Goal: Task Accomplishment & Management: Manage account settings

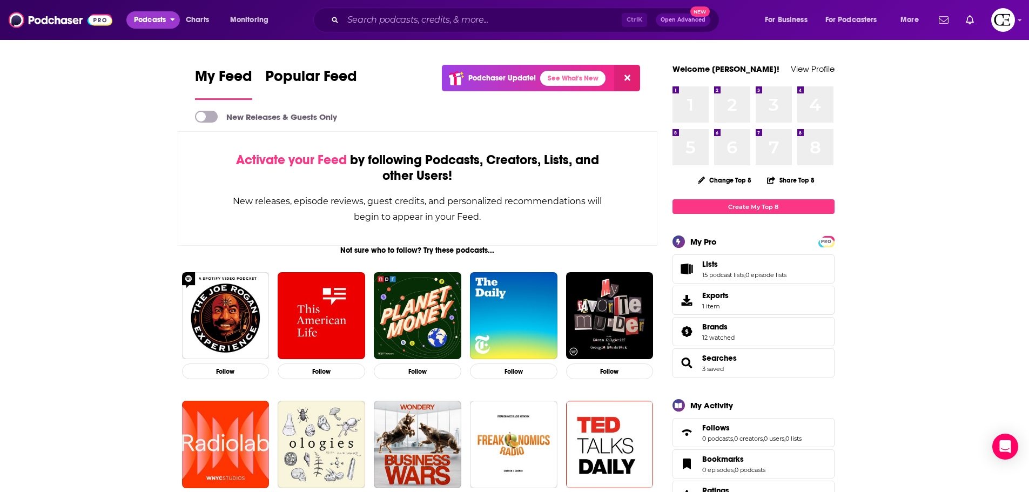
click at [160, 17] on span "Podcasts" at bounding box center [150, 19] width 32 height 15
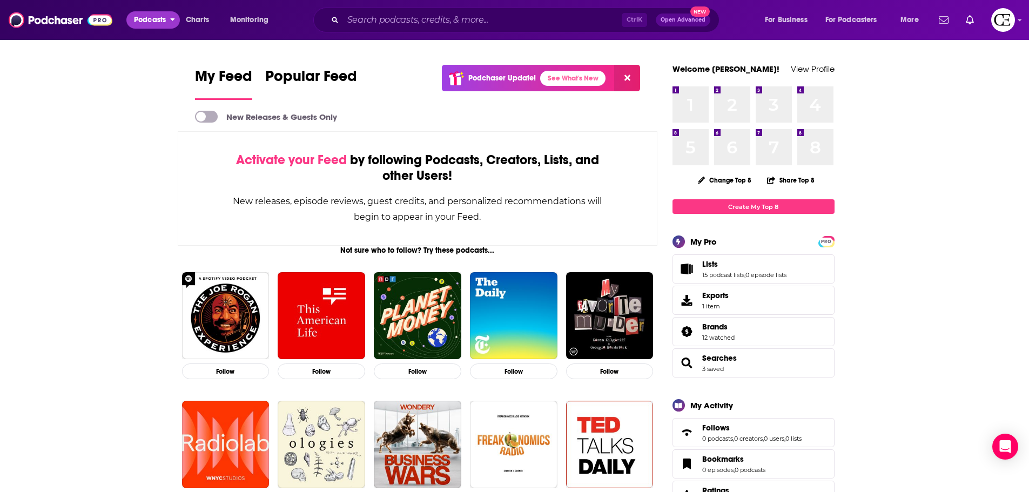
click at [144, 17] on span "Podcasts" at bounding box center [150, 19] width 32 height 15
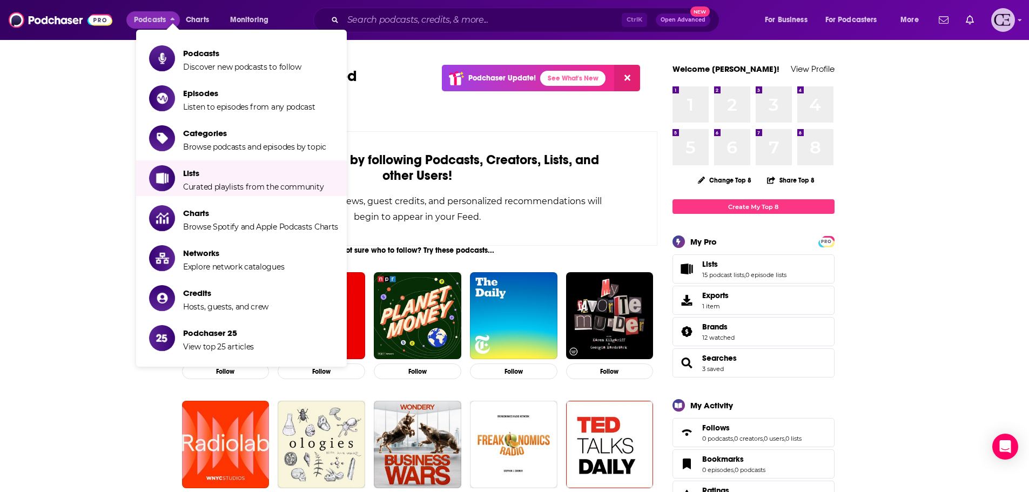
click at [1010, 20] on img "Logged in as cozyearthaudio" at bounding box center [1003, 20] width 24 height 24
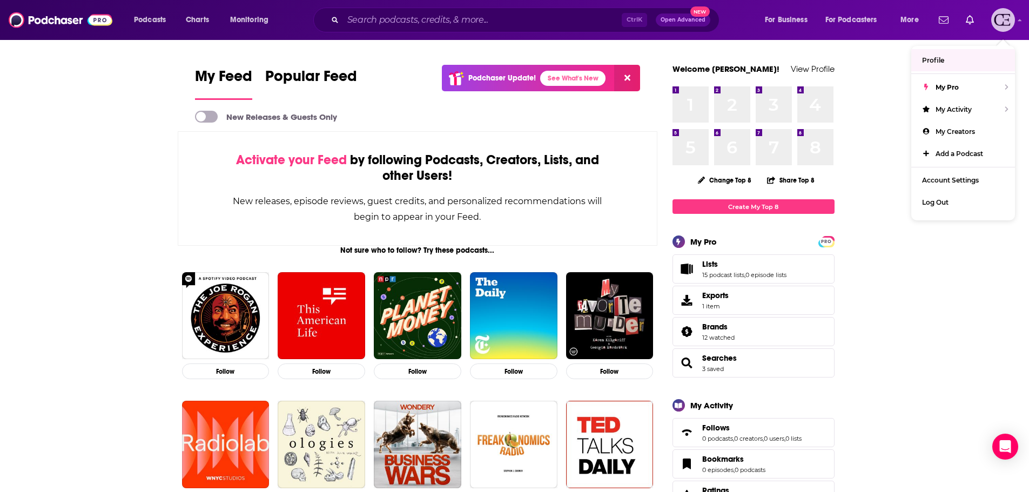
click at [945, 62] on link "Profile" at bounding box center [963, 60] width 104 height 22
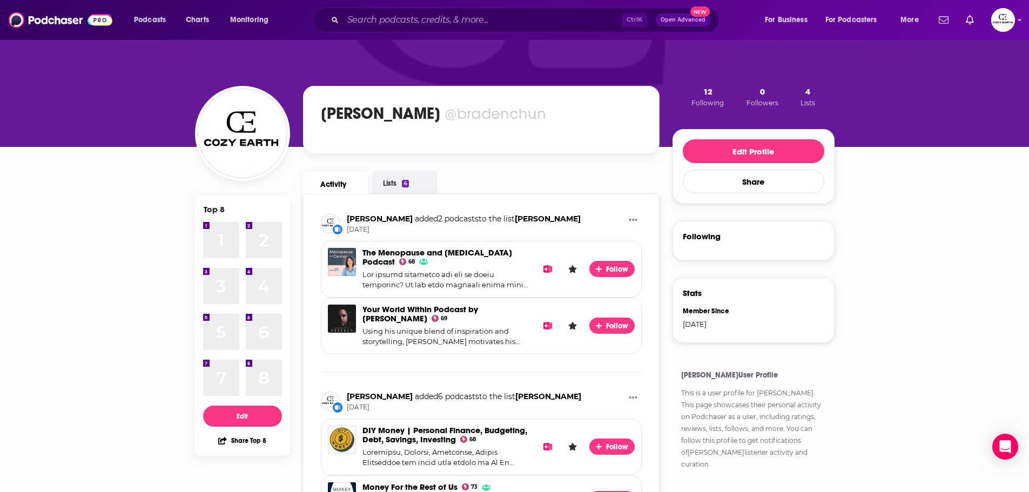
click at [333, 177] on link "Activity" at bounding box center [335, 182] width 65 height 23
click at [166, 28] on button "Podcasts" at bounding box center [152, 19] width 53 height 17
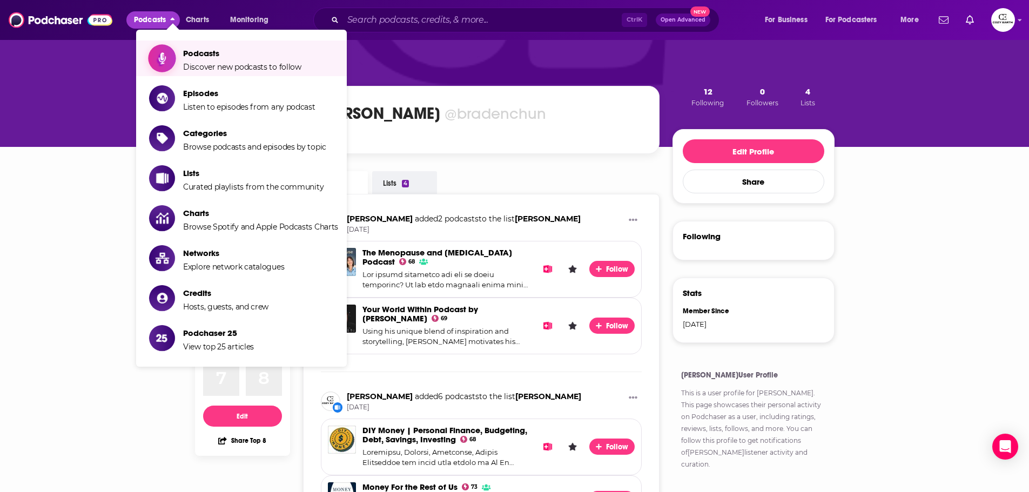
click at [225, 62] on span "Discover new podcasts to follow" at bounding box center [242, 67] width 118 height 10
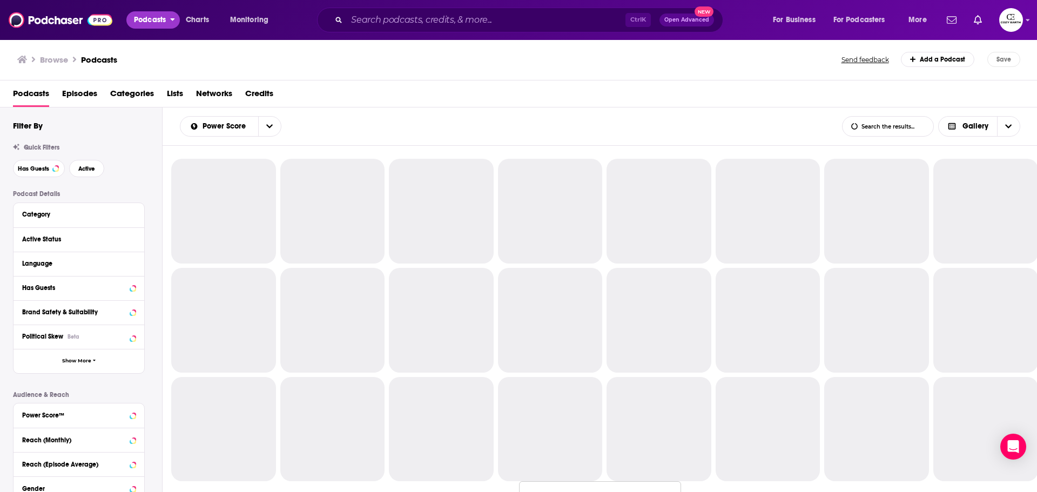
click at [161, 13] on span "Podcasts" at bounding box center [150, 19] width 32 height 15
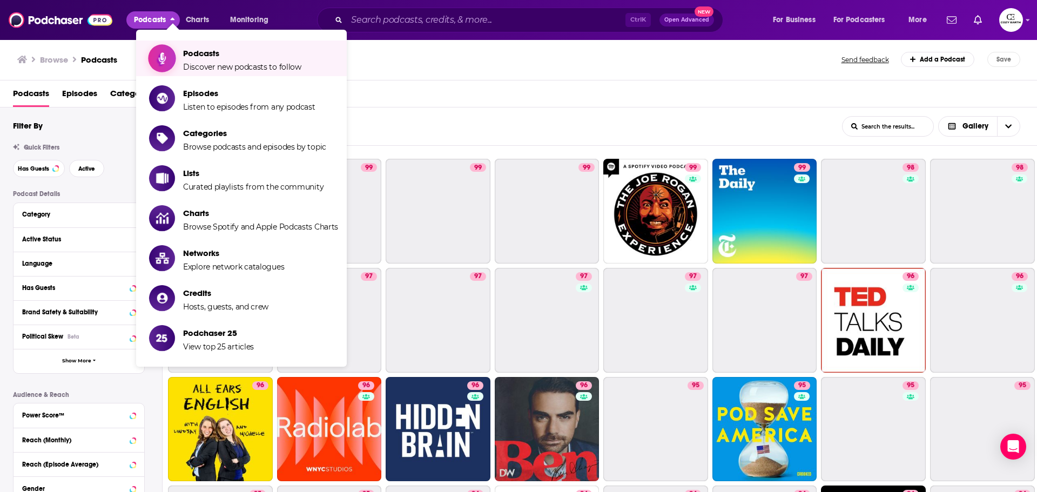
click at [172, 53] on span "Show item sub-menu" at bounding box center [161, 58] width 83 height 83
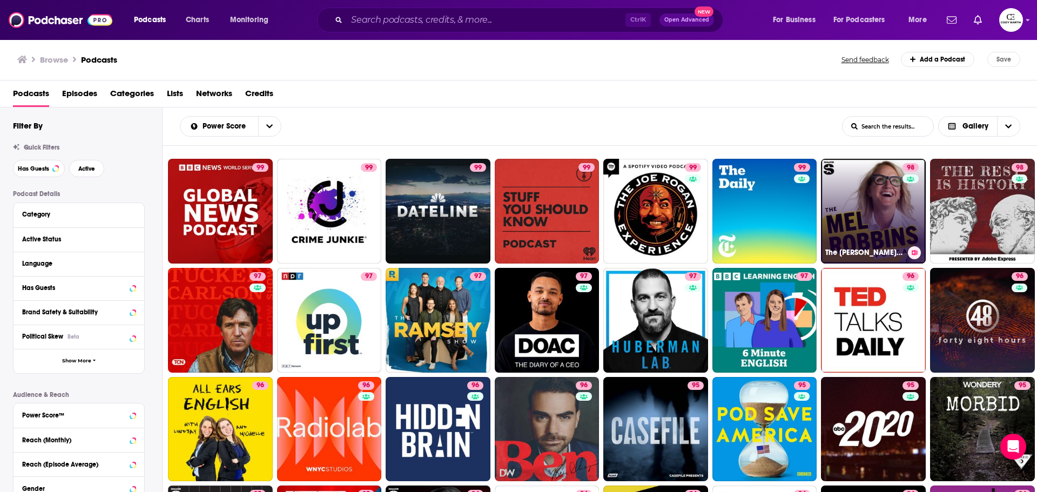
click at [860, 213] on link "98 The Mel Robbins Podcast" at bounding box center [873, 211] width 105 height 105
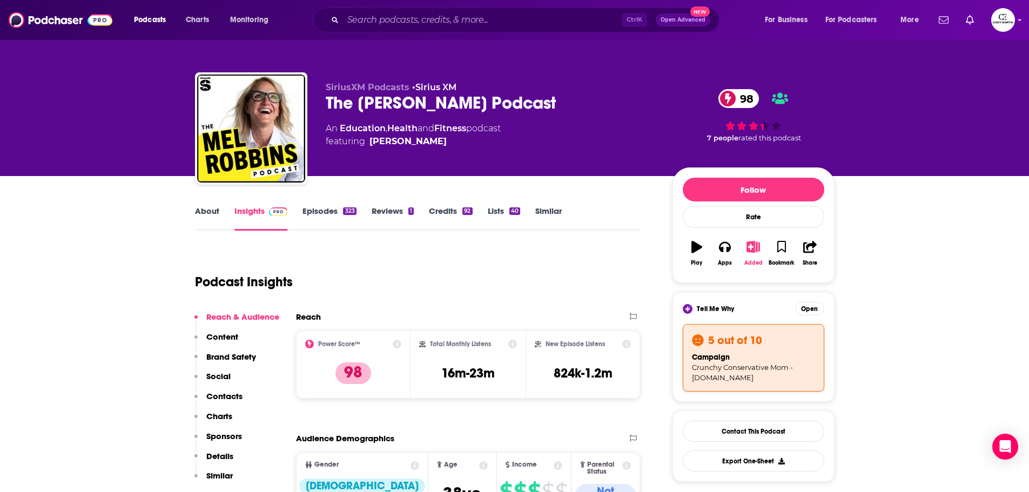
click at [753, 249] on icon "button" at bounding box center [752, 247] width 13 height 12
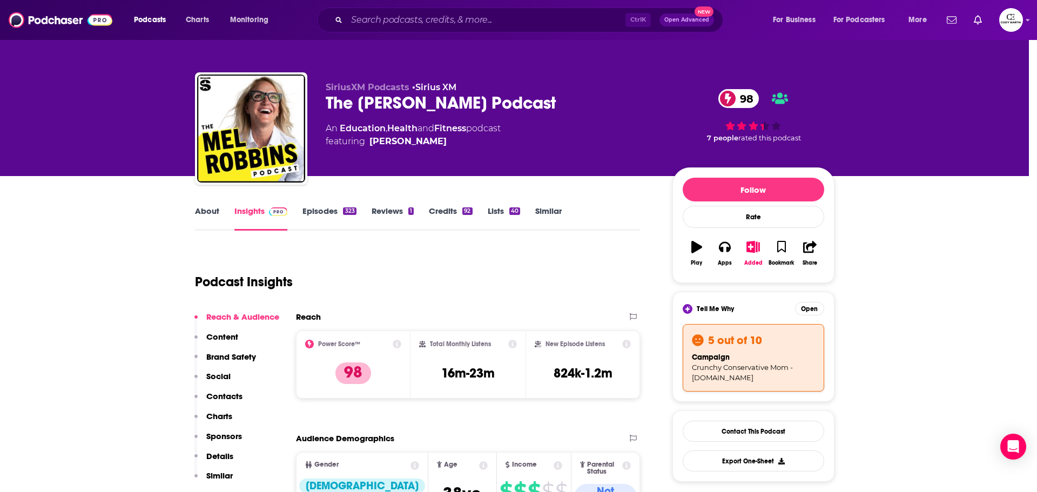
click at [824, 332] on div "Add Podcast to List The Mel Robbins Podcast 98 The Mel Robbins Podcast Logan Ka…" at bounding box center [518, 246] width 1037 height 492
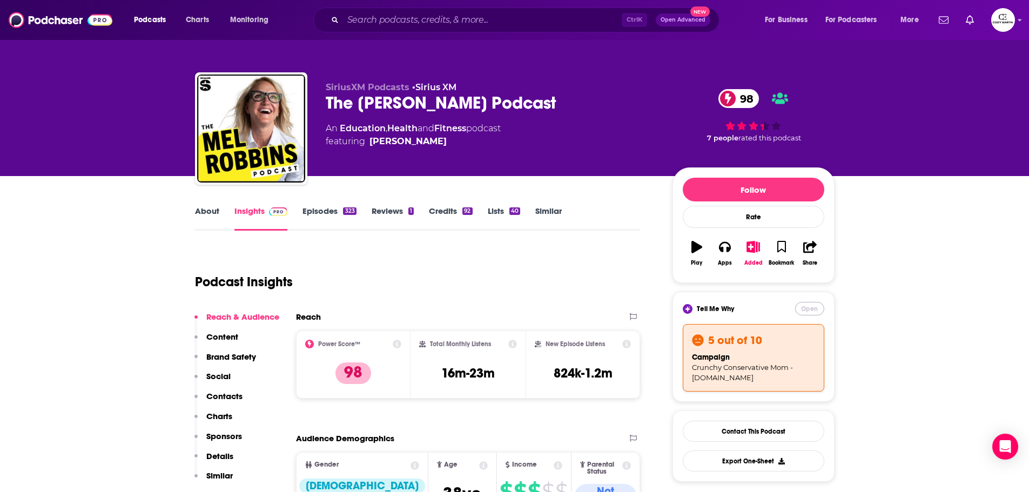
click at [813, 310] on button "Open" at bounding box center [809, 308] width 29 height 13
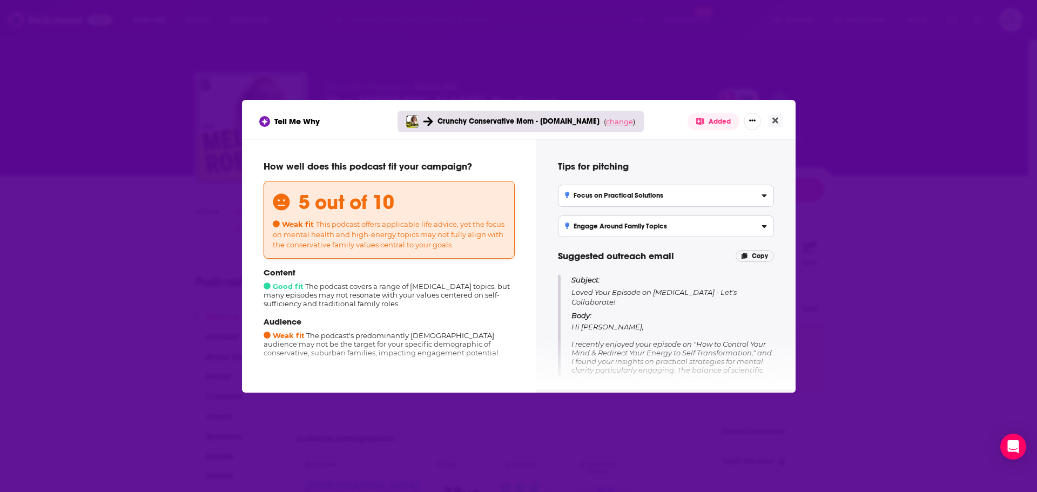
click at [612, 124] on span "change" at bounding box center [619, 121] width 27 height 9
click at [777, 126] on button "Close" at bounding box center [775, 120] width 15 height 13
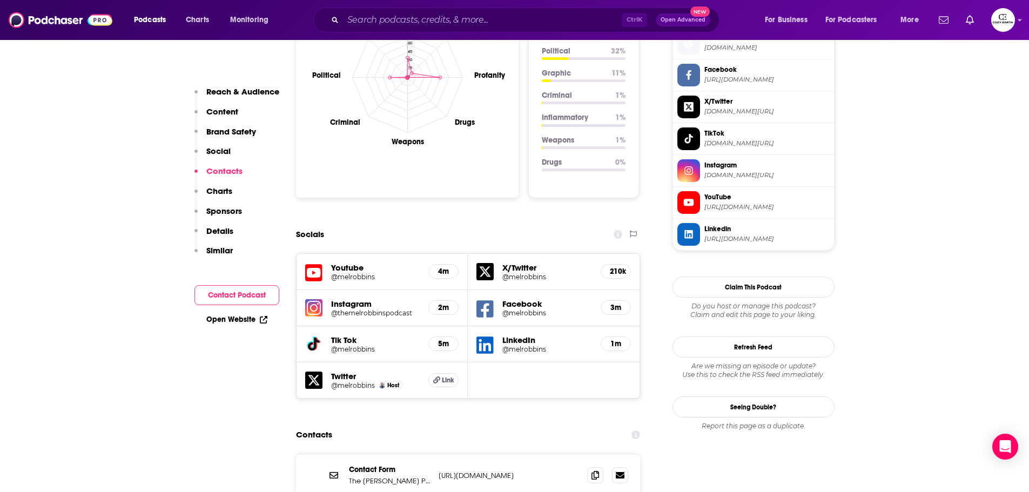
scroll to position [1080, 0]
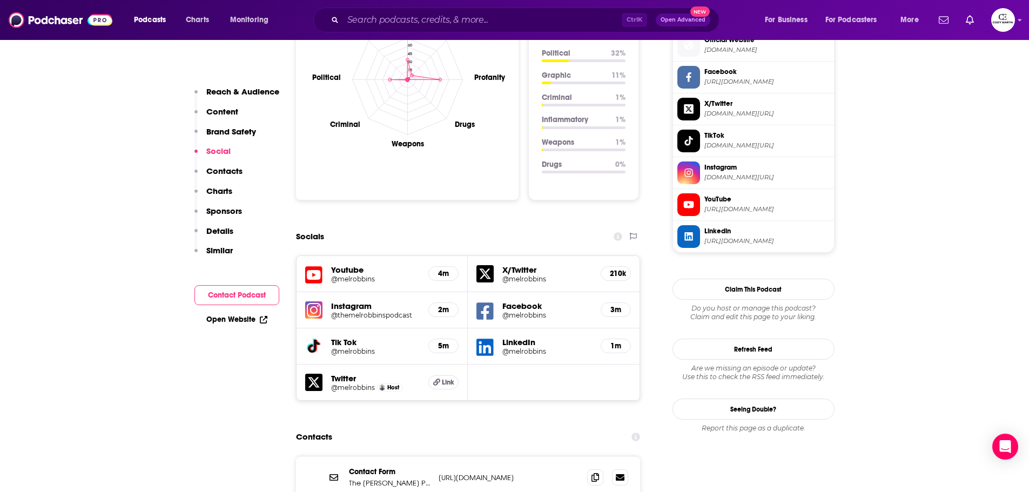
click at [711, 205] on span "https://www.youtube.com/@melrobbins" at bounding box center [766, 209] width 125 height 8
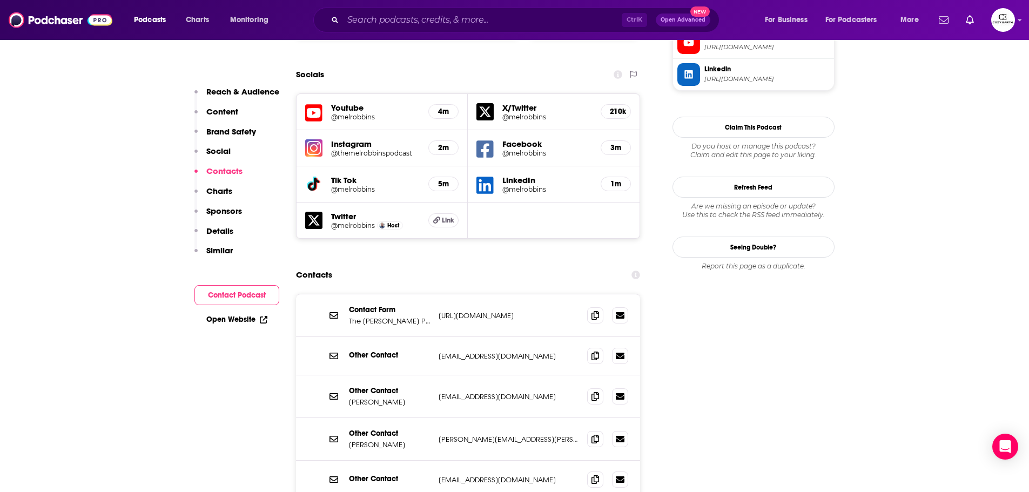
scroll to position [918, 0]
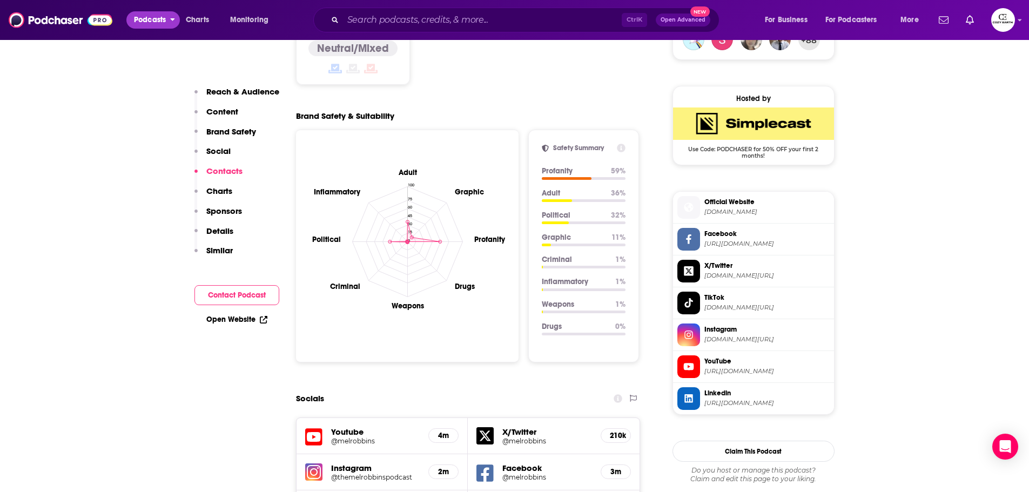
click at [168, 20] on button "Podcasts" at bounding box center [152, 19] width 53 height 17
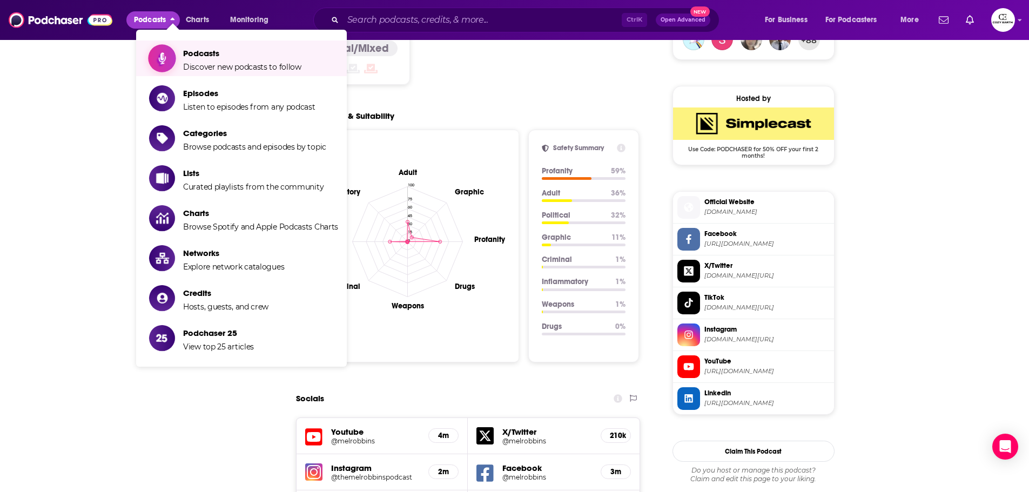
click at [193, 53] on span "Podcasts" at bounding box center [242, 53] width 118 height 10
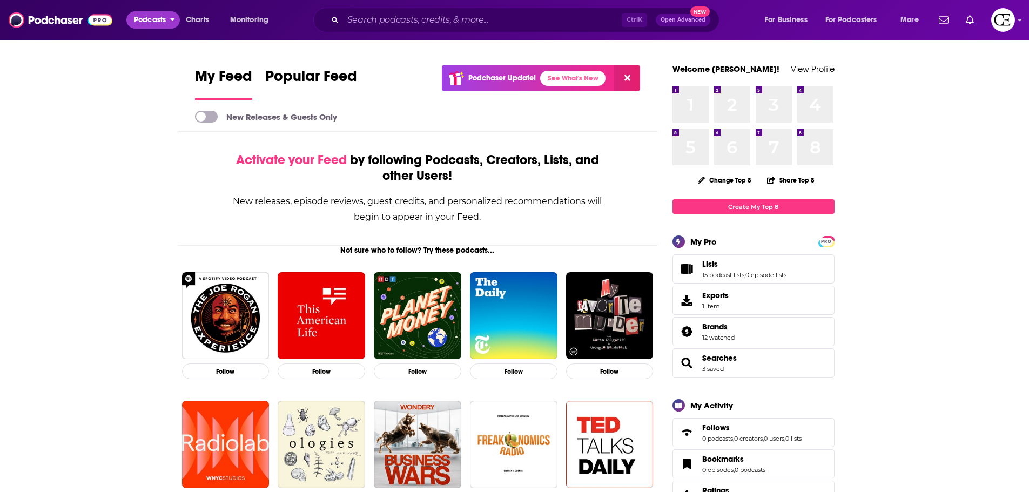
click at [158, 19] on span "Podcasts" at bounding box center [150, 19] width 32 height 15
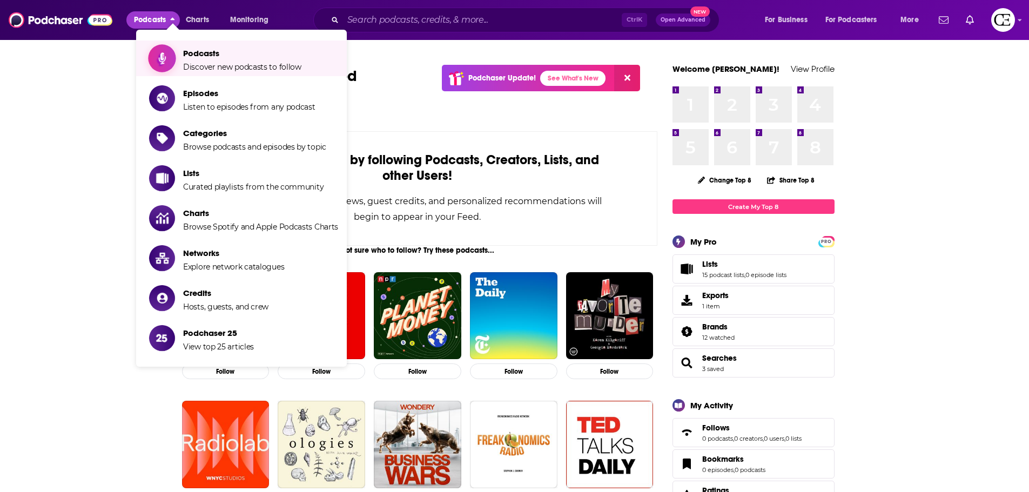
click at [187, 59] on span "Podcasts Discover new podcasts to follow" at bounding box center [242, 58] width 118 height 27
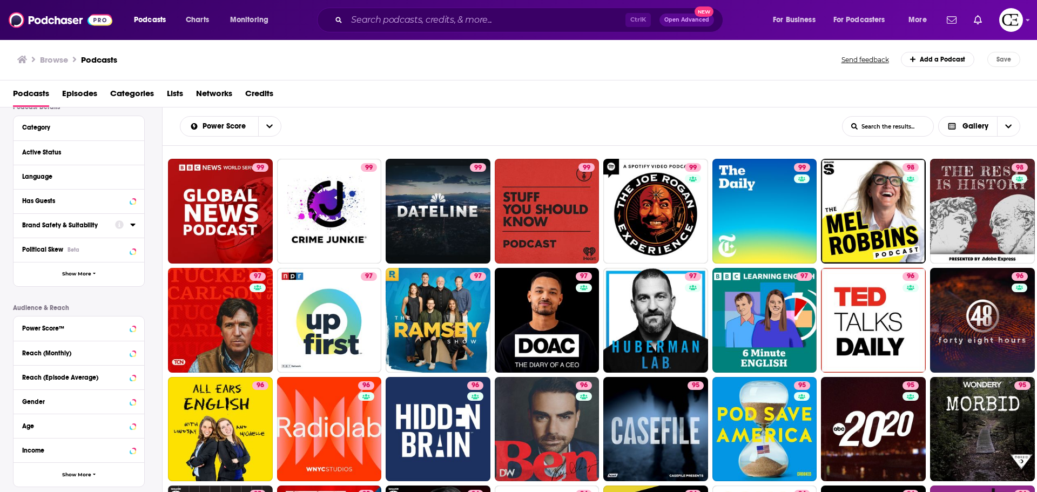
scroll to position [108, 0]
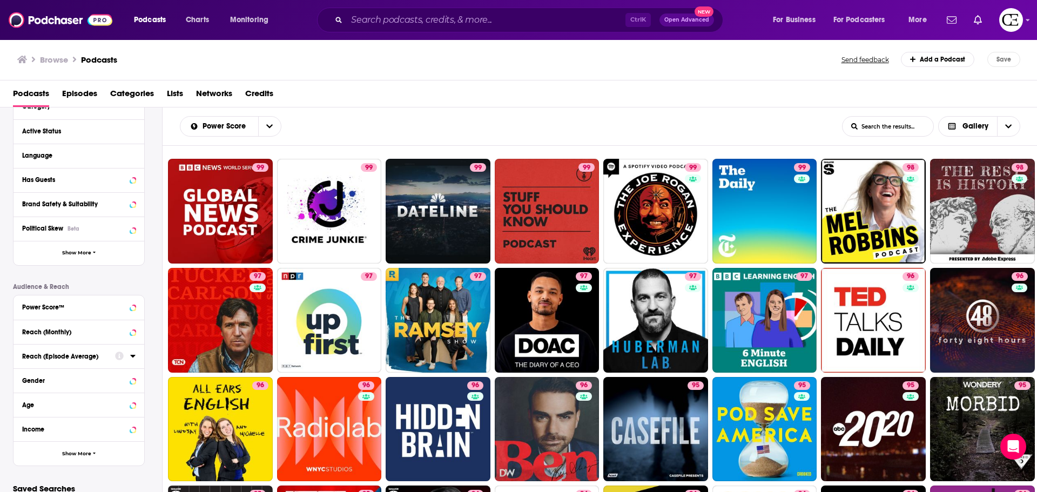
click at [65, 359] on div "Reach (Episode Average)" at bounding box center [65, 357] width 86 height 8
click at [96, 374] on input "number" at bounding box center [109, 375] width 54 height 17
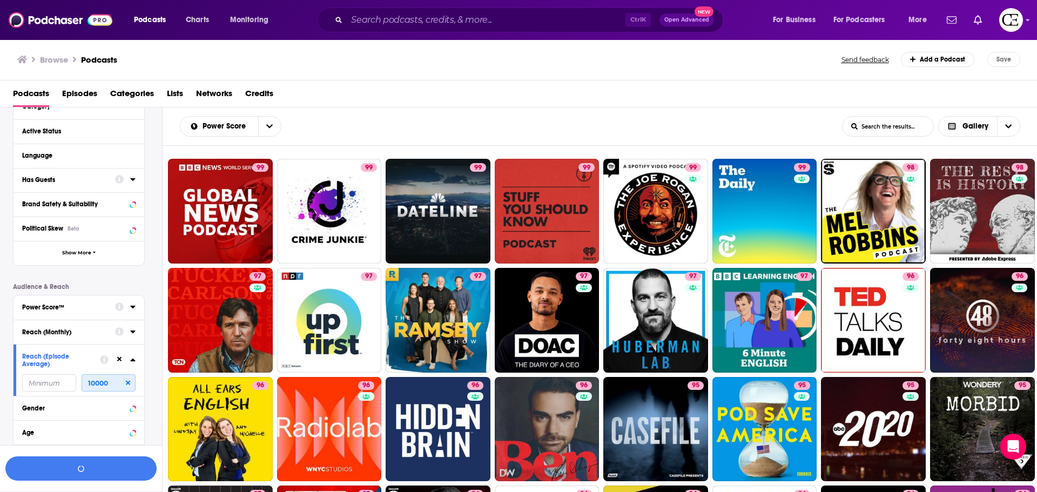
scroll to position [0, 0]
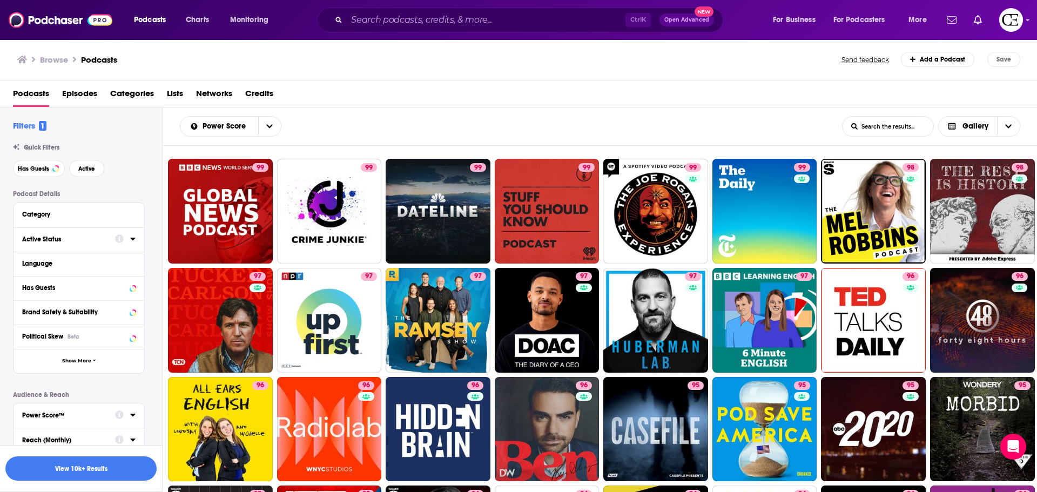
type input "10000"
click at [83, 238] on div "Active Status" at bounding box center [65, 239] width 86 height 8
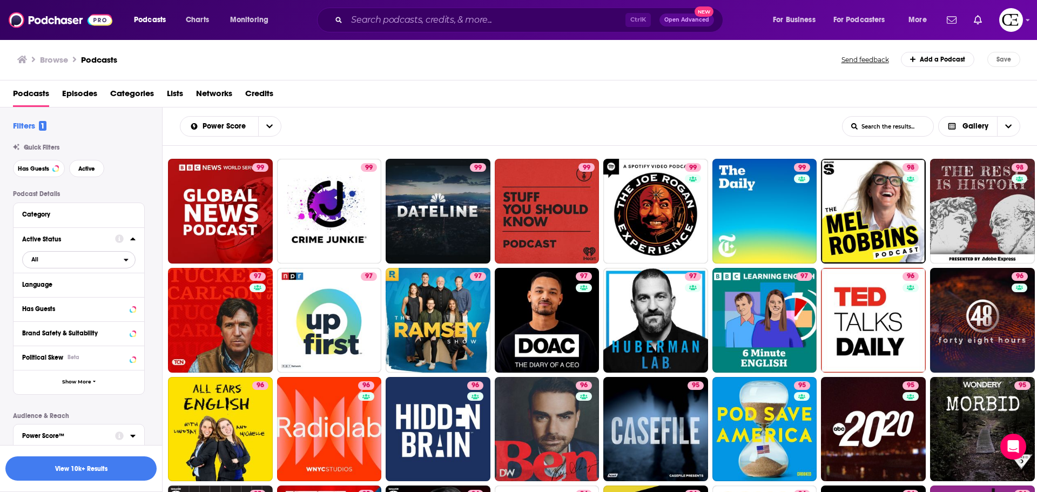
click at [41, 260] on span "All" at bounding box center [73, 259] width 101 height 14
click at [44, 292] on span "Active" at bounding box center [55, 295] width 54 height 6
click at [134, 164] on div "Has Guests Active" at bounding box center [87, 168] width 149 height 17
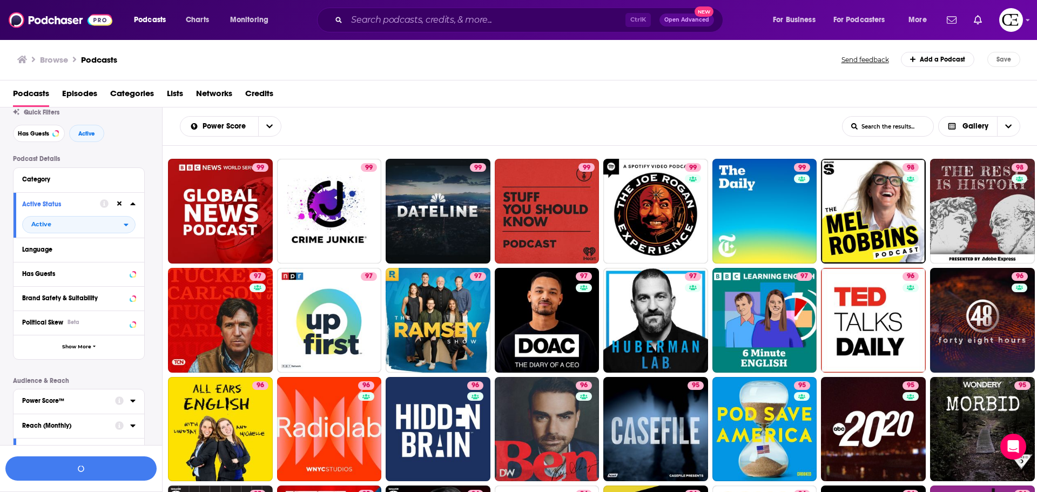
scroll to position [54, 0]
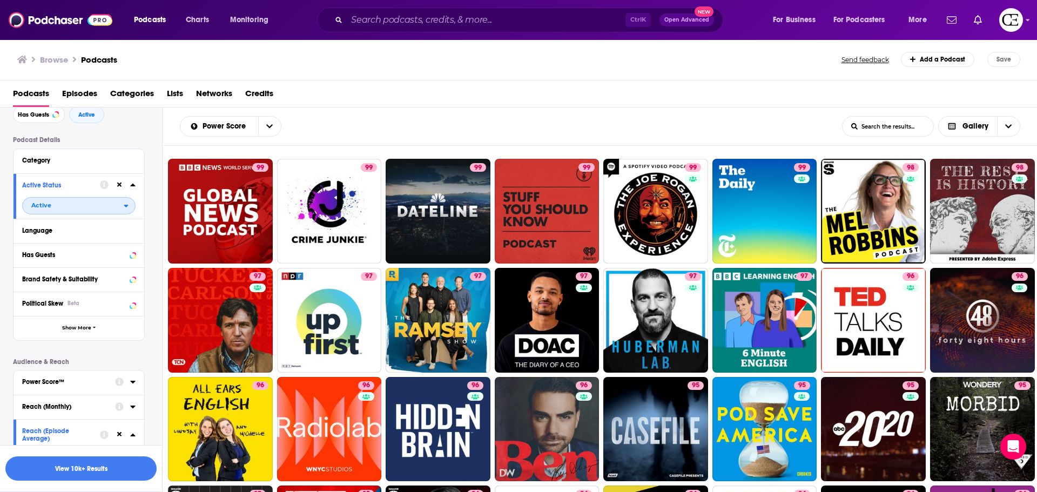
click at [109, 206] on span "Active" at bounding box center [73, 205] width 101 height 14
click at [143, 130] on div "Filters 2 Quick Filters Has Guests Active Podcast Details Category Active Statu…" at bounding box center [87, 325] width 149 height 519
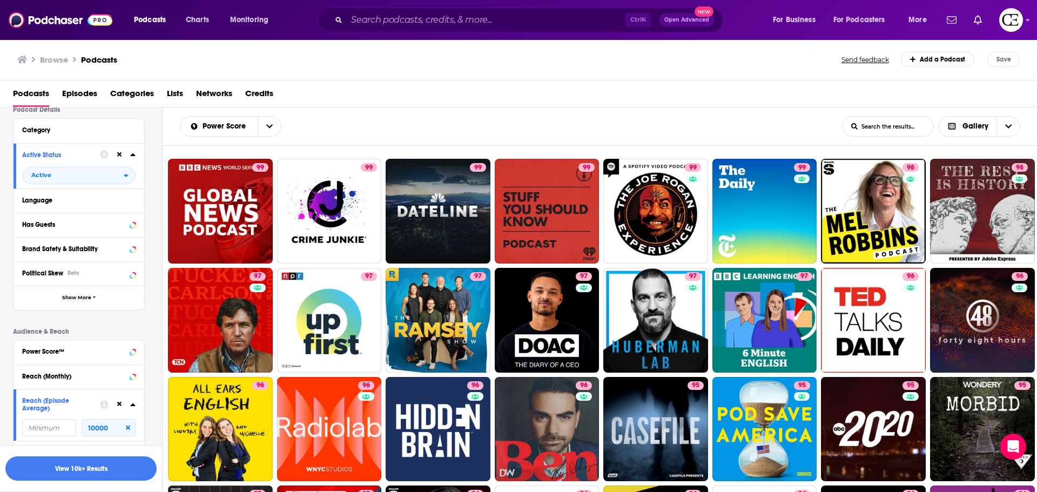
scroll to position [108, 0]
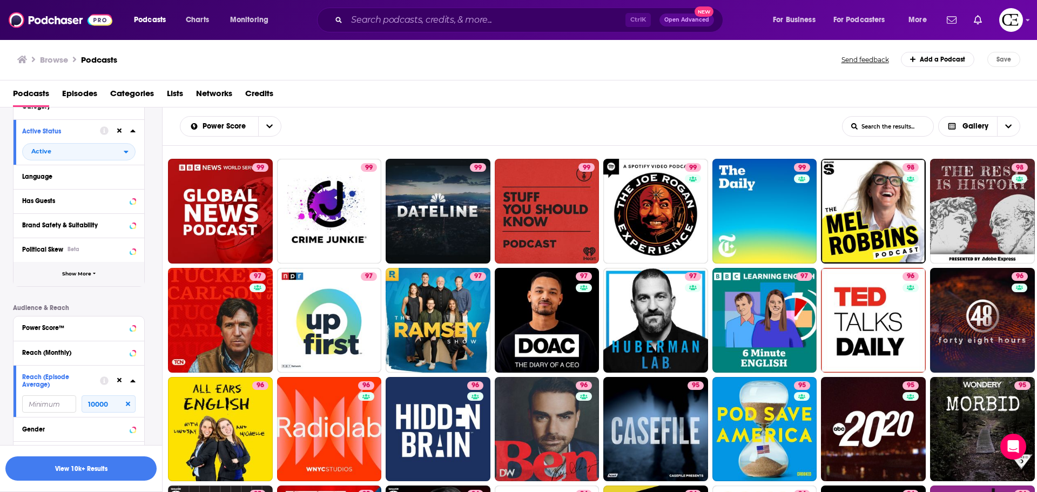
click at [56, 280] on button "Show More" at bounding box center [78, 274] width 131 height 24
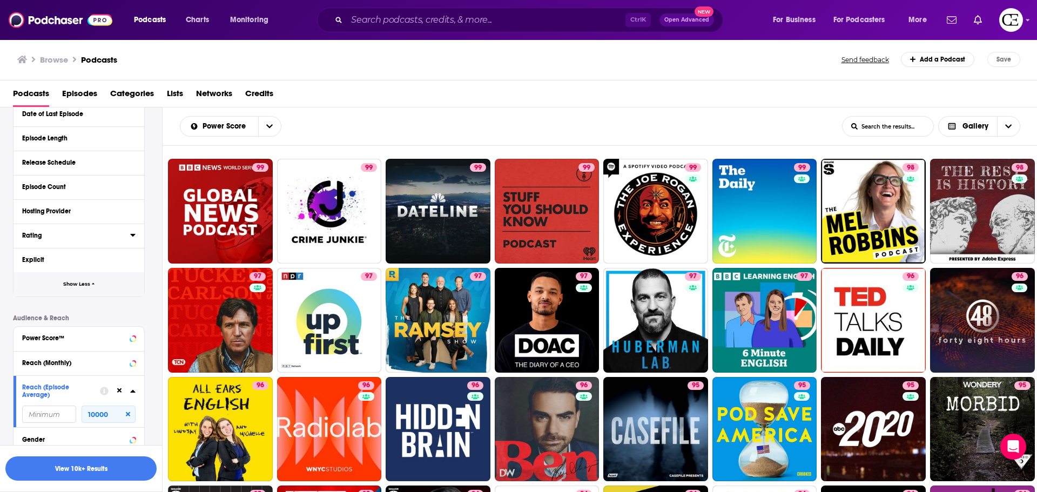
scroll to position [429, 0]
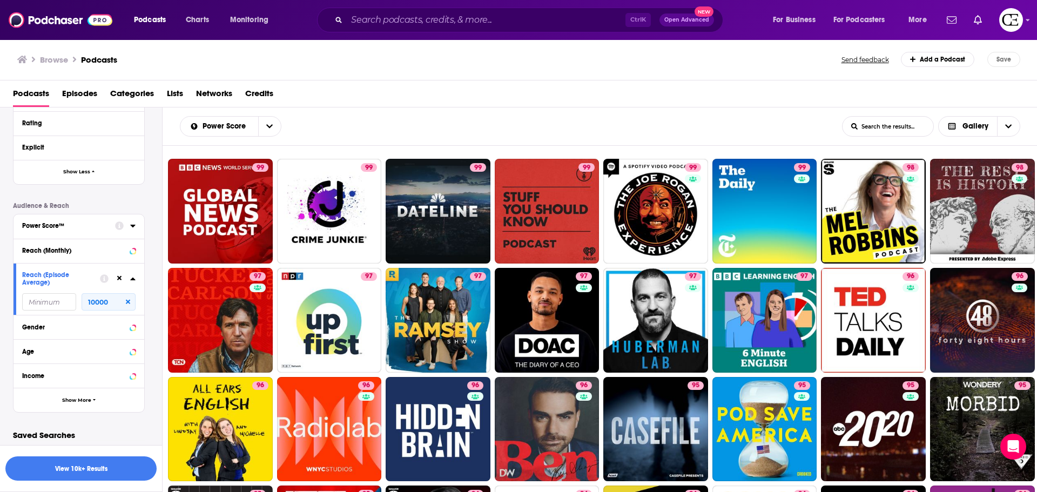
click at [94, 226] on div "Power Score™" at bounding box center [65, 226] width 86 height 8
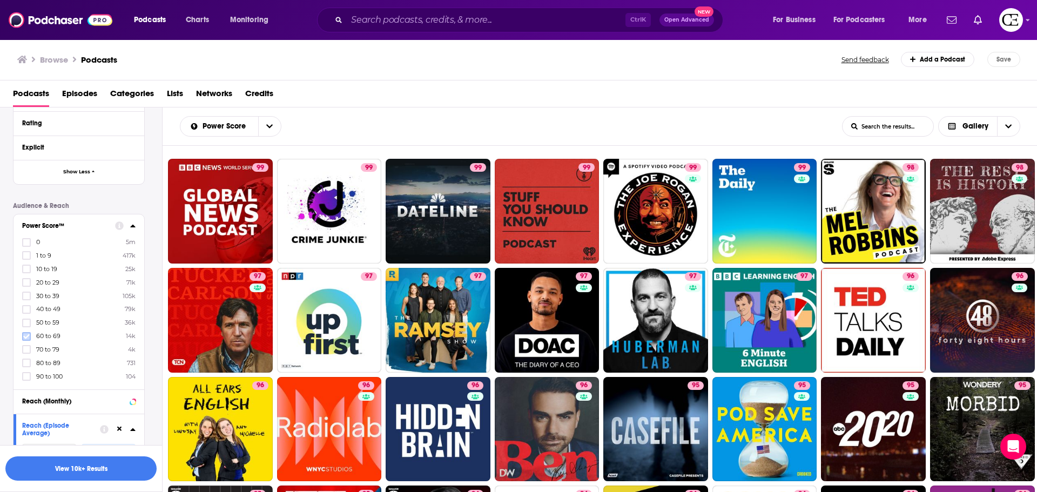
click at [26, 335] on icon at bounding box center [26, 336] width 6 height 6
click at [25, 323] on icon at bounding box center [26, 322] width 6 height 5
click at [25, 324] on icon at bounding box center [26, 322] width 6 height 5
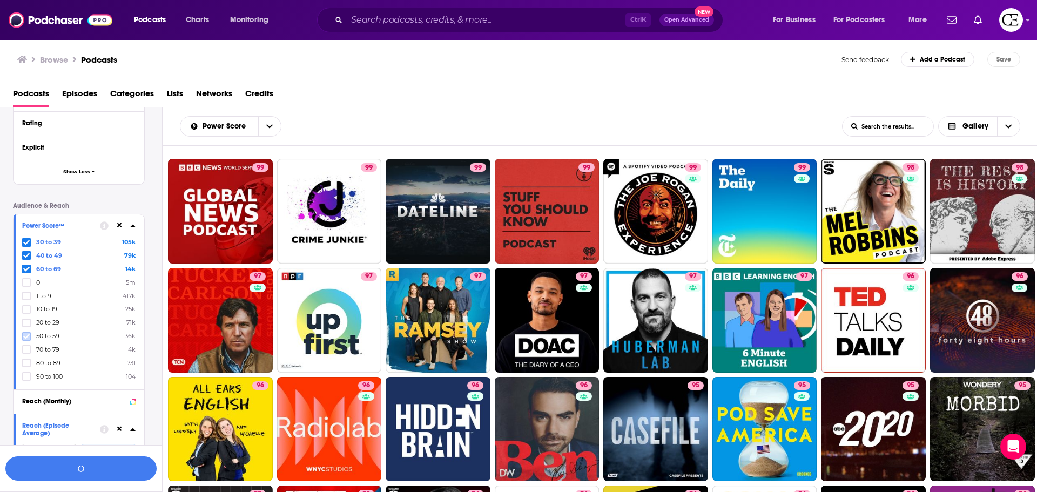
click at [25, 335] on icon at bounding box center [26, 336] width 6 height 6
click at [25, 306] on icon at bounding box center [26, 309] width 6 height 6
click at [27, 246] on span at bounding box center [26, 242] width 9 height 9
click at [27, 322] on icon at bounding box center [26, 323] width 6 height 6
click at [25, 337] on icon at bounding box center [26, 336] width 6 height 5
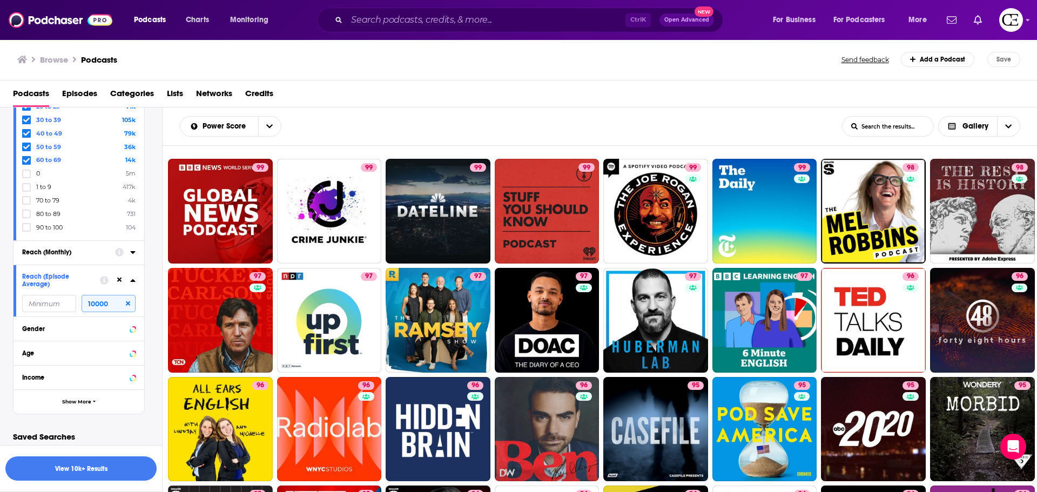
scroll to position [579, 0]
click at [59, 334] on div "Gender" at bounding box center [78, 327] width 131 height 24
click at [63, 329] on div "Gender" at bounding box center [65, 327] width 86 height 8
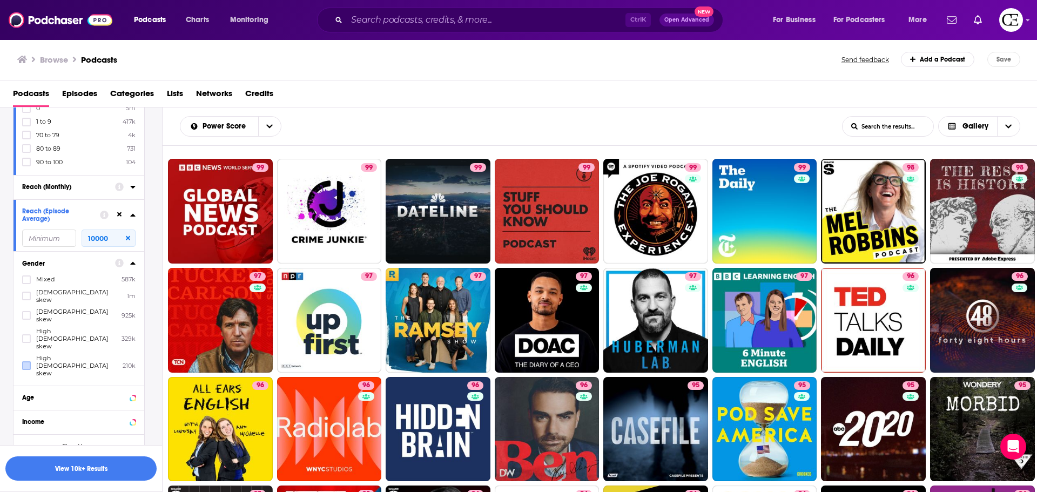
scroll to position [650, 0]
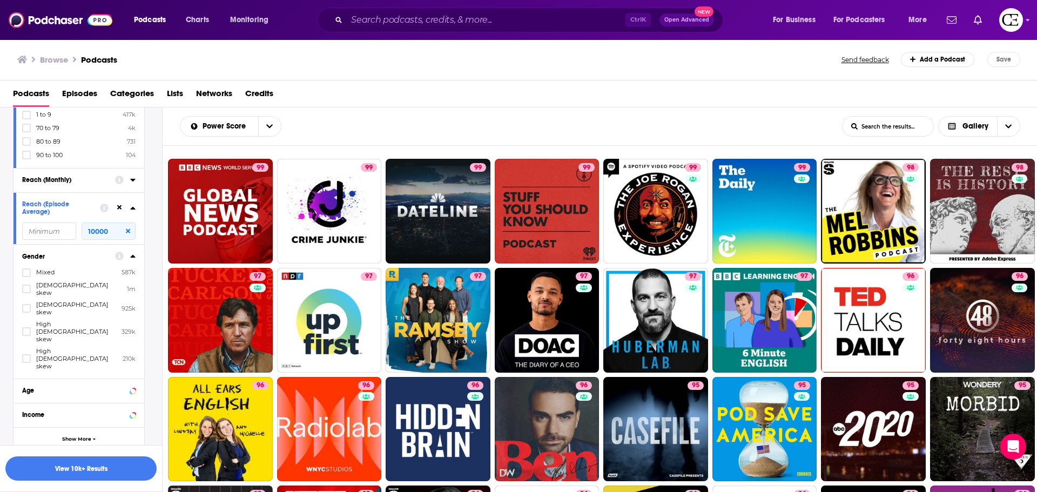
click at [33, 347] on label "High female skew 210k" at bounding box center [78, 358] width 113 height 23
click at [26, 362] on input "multiSelectOption-highfemale-4" at bounding box center [26, 362] width 0 height 0
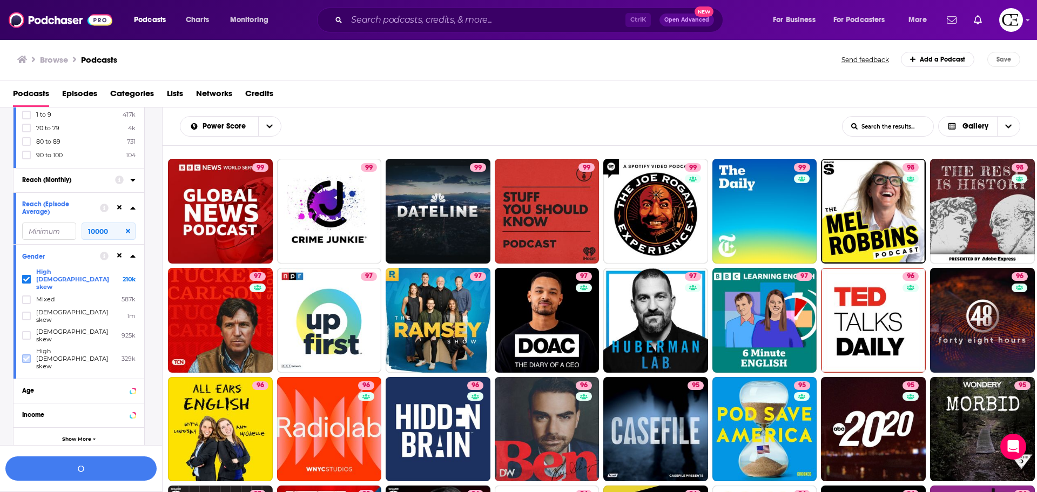
click at [27, 356] on icon at bounding box center [26, 358] width 6 height 5
click at [94, 383] on button "Age" at bounding box center [68, 389] width 93 height 13
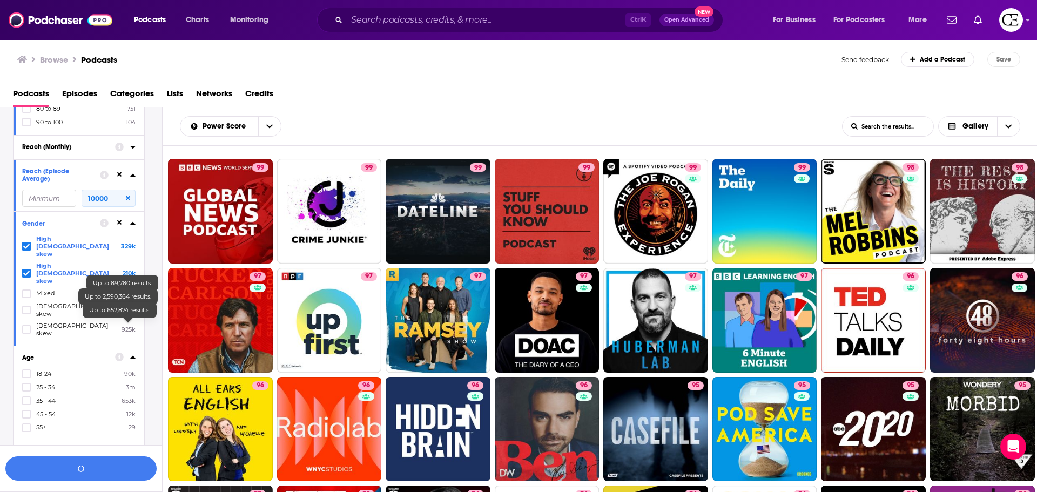
scroll to position [721, 0]
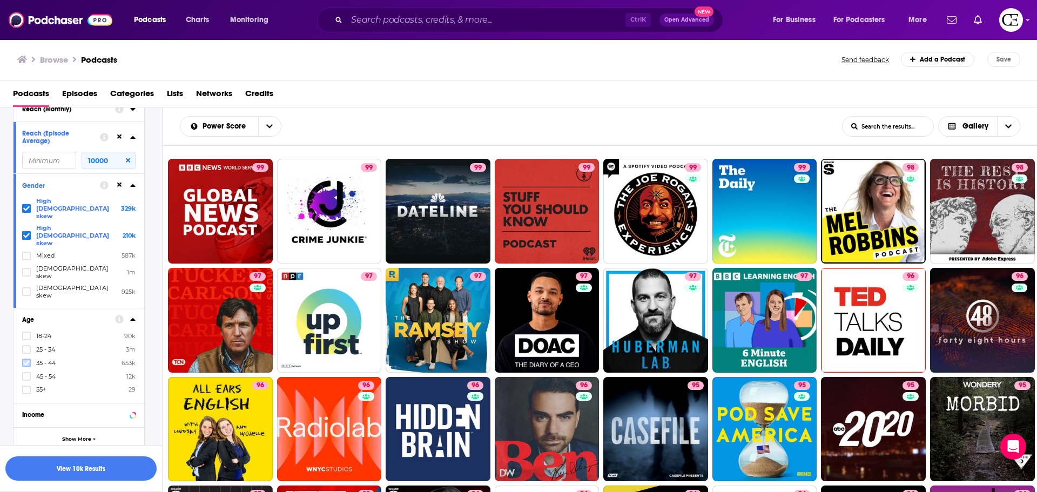
click at [25, 360] on icon at bounding box center [26, 363] width 6 height 6
click at [25, 373] on icon at bounding box center [26, 376] width 6 height 6
click at [25, 387] on icon at bounding box center [26, 389] width 6 height 5
click at [75, 467] on button "View 7k Results" at bounding box center [80, 468] width 151 height 24
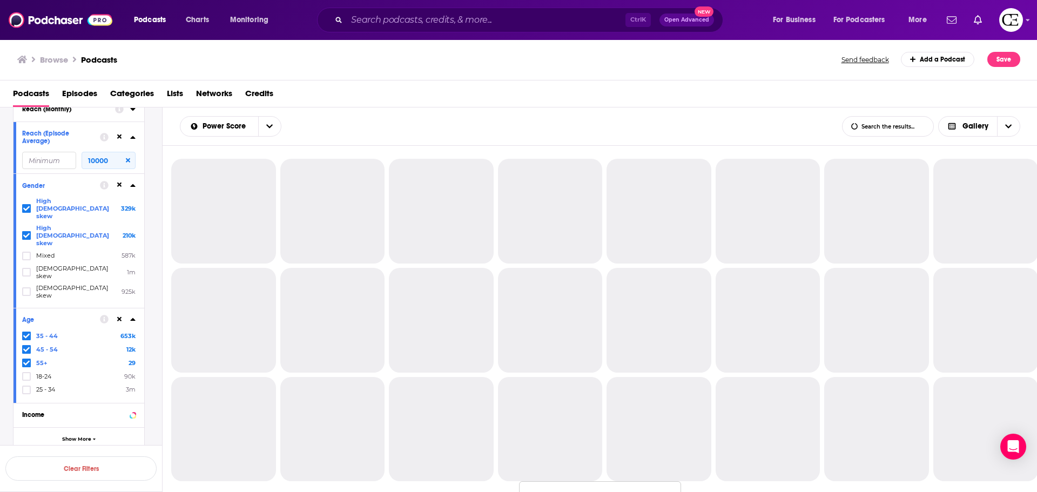
scroll to position [613, 0]
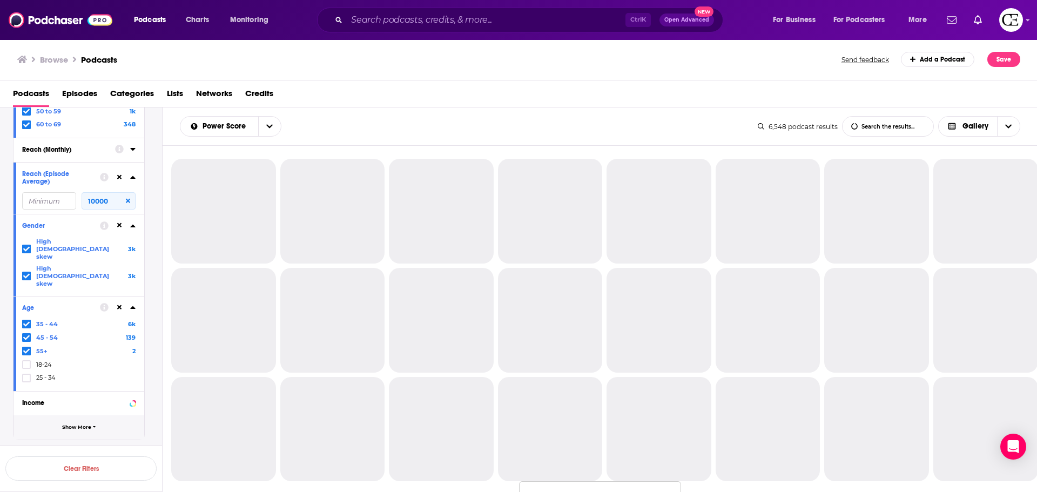
click at [101, 415] on button "Show More" at bounding box center [78, 427] width 131 height 24
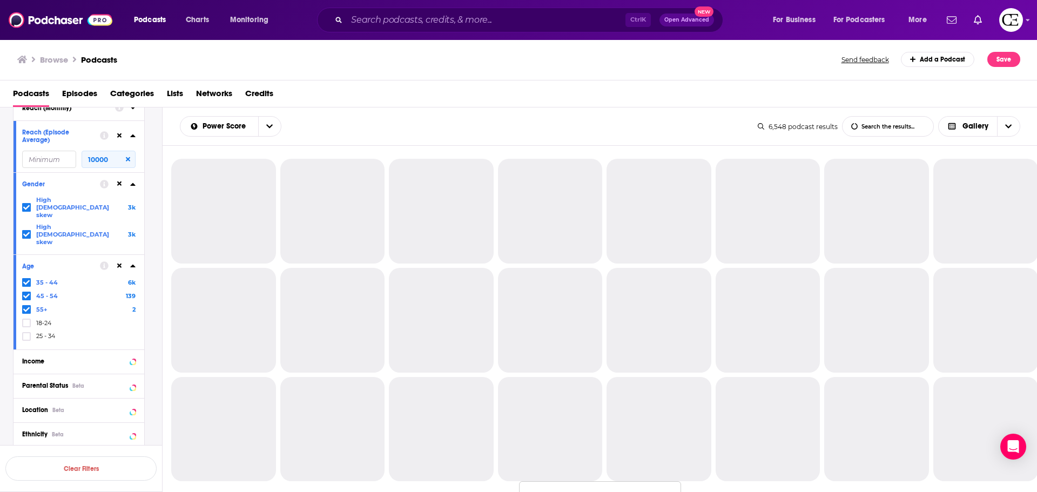
scroll to position [721, 0]
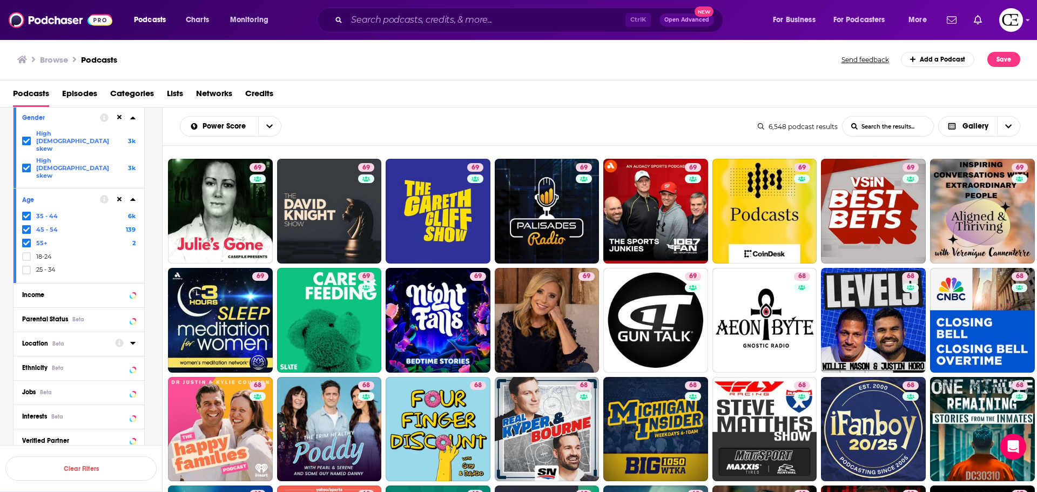
click at [45, 340] on span "Location" at bounding box center [35, 344] width 26 height 8
click at [26, 388] on icon at bounding box center [26, 391] width 6 height 6
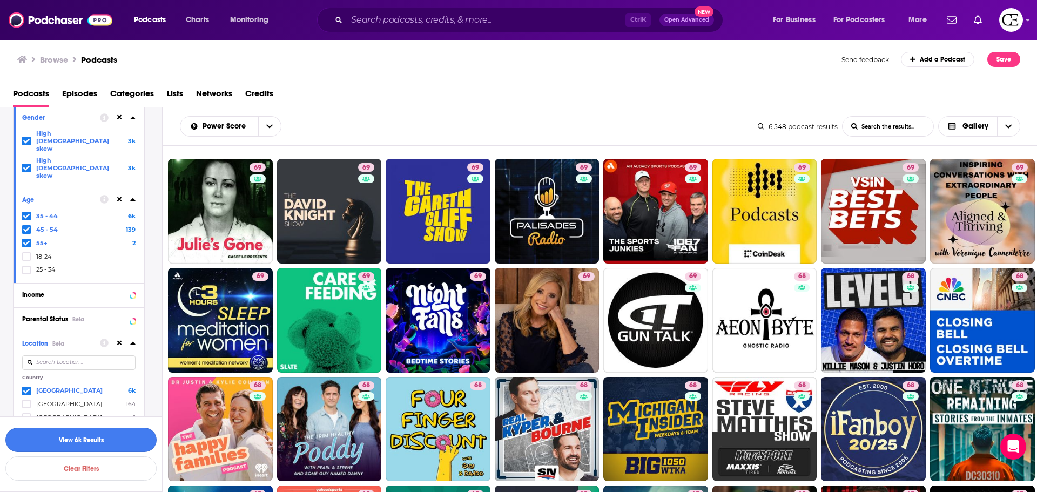
click at [117, 444] on button "View 6k Results" at bounding box center [80, 440] width 151 height 24
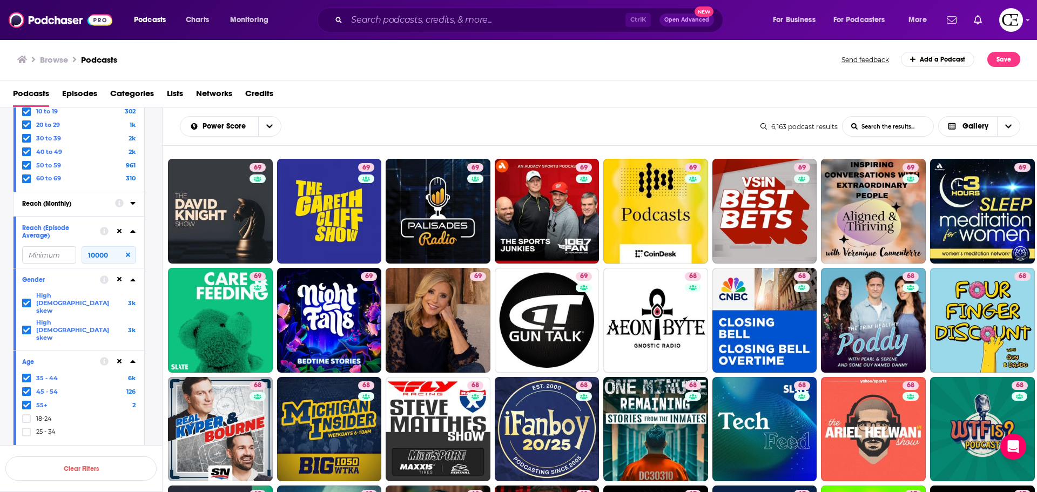
scroll to position [451, 0]
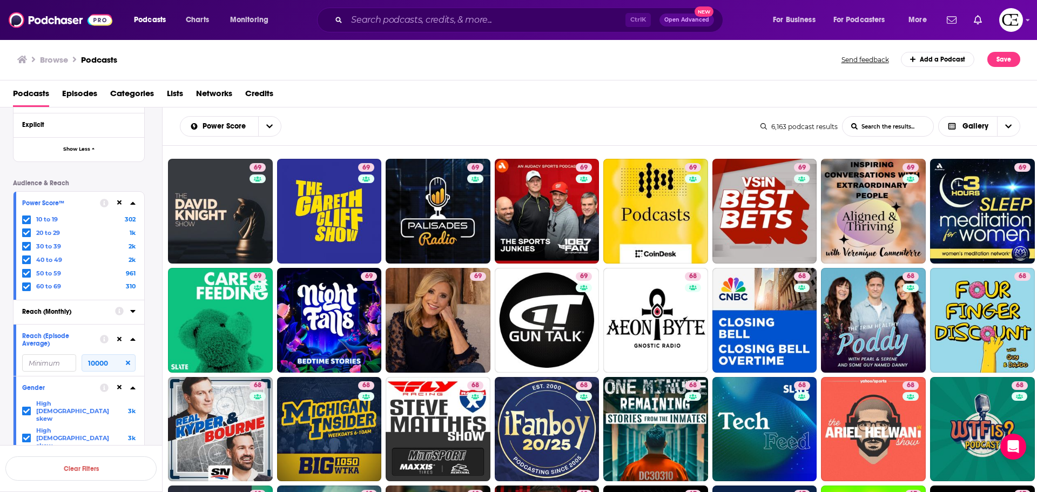
click at [28, 288] on icon at bounding box center [26, 286] width 6 height 6
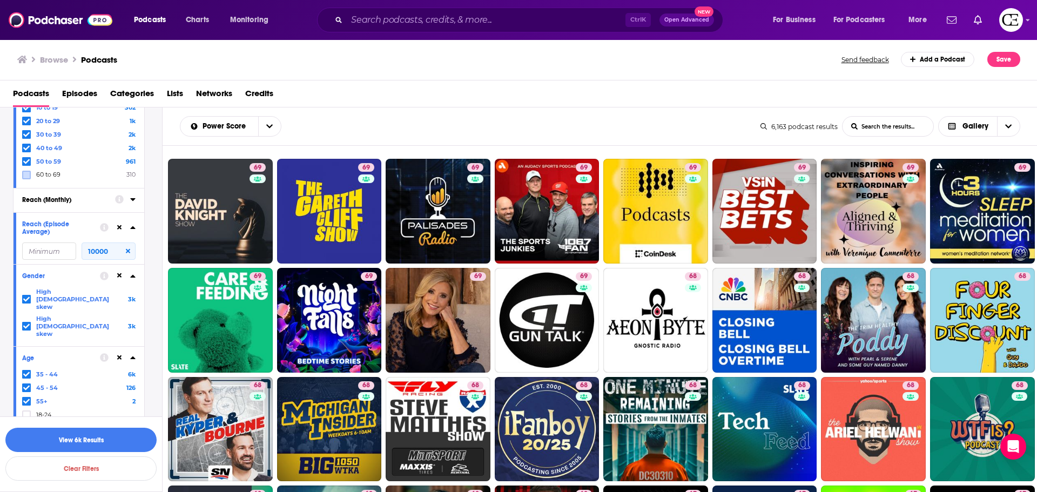
scroll to position [559, 0]
click at [104, 441] on button "View 6k Results" at bounding box center [80, 440] width 151 height 24
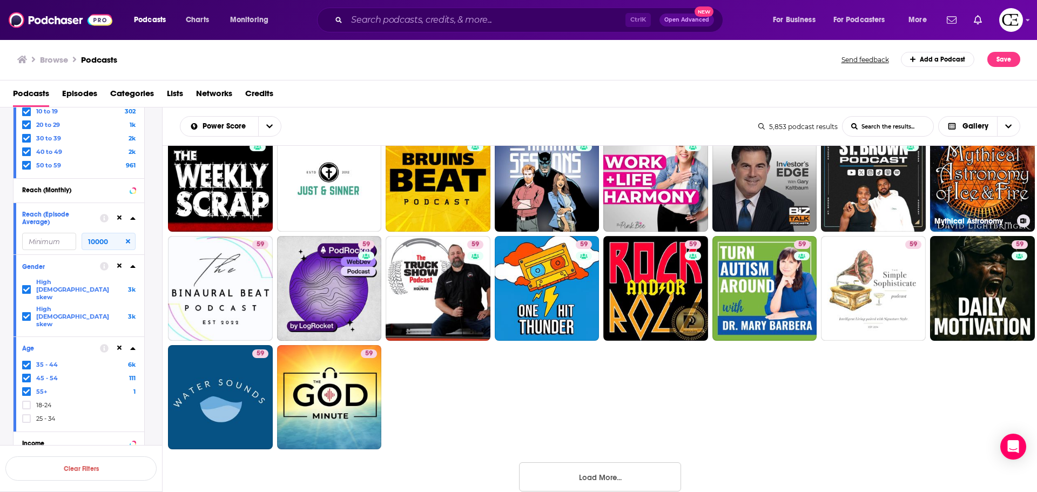
scroll to position [483, 0]
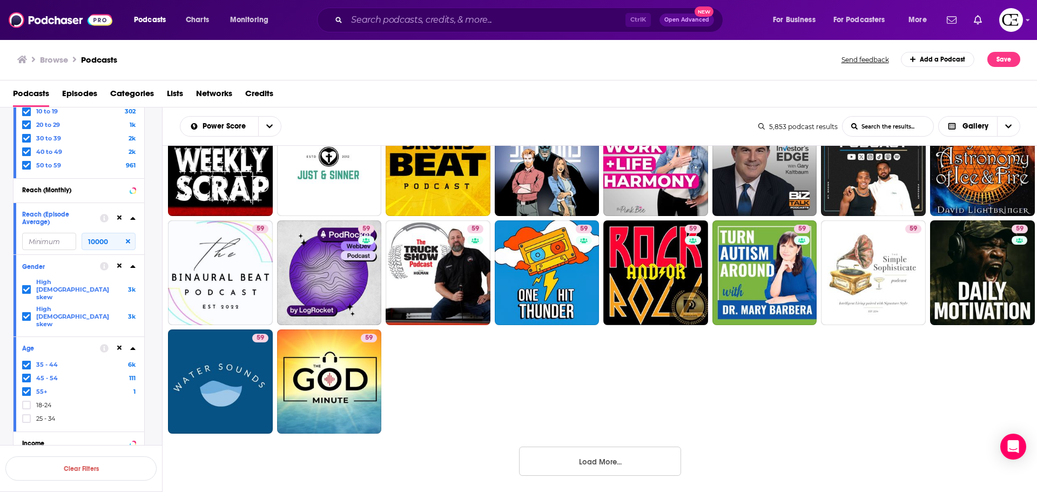
click at [593, 465] on button "Load More..." at bounding box center [600, 461] width 162 height 29
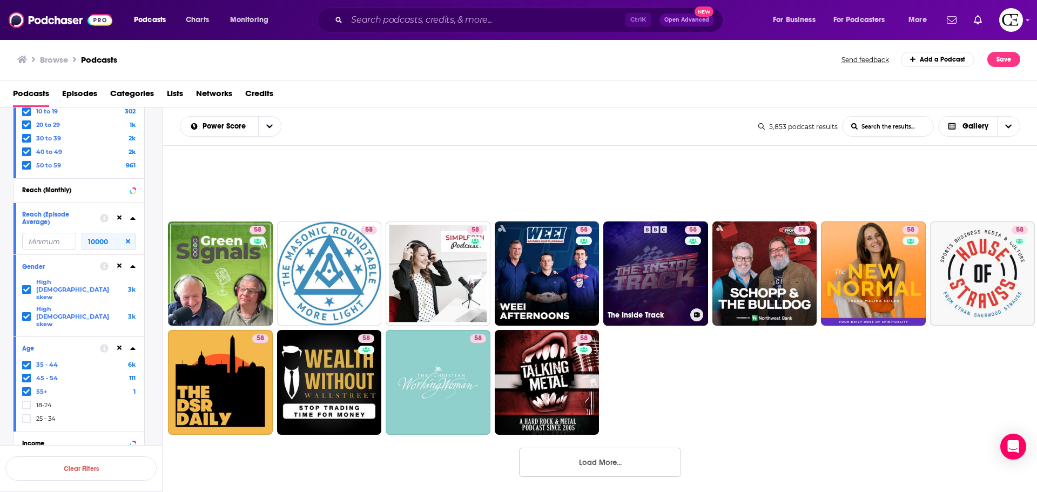
scroll to position [1135, 0]
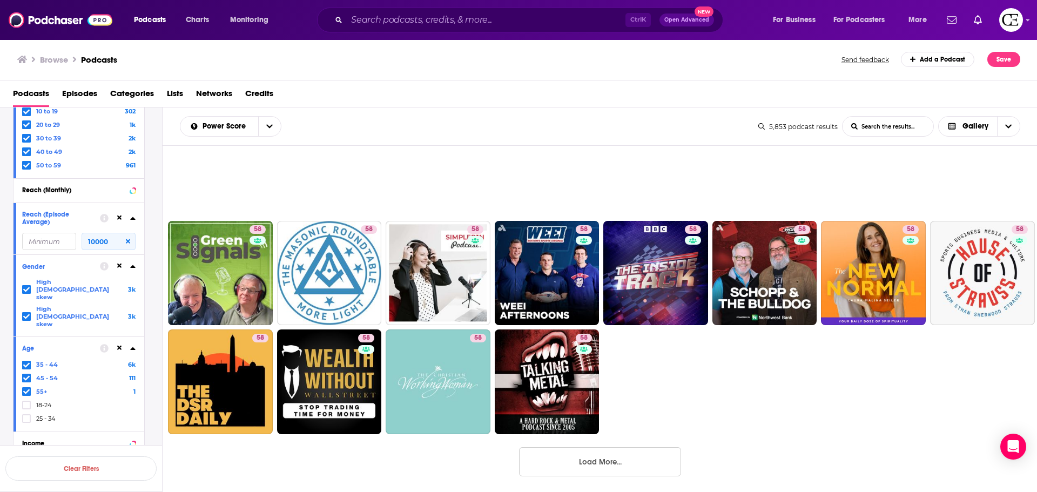
click at [645, 458] on button "Load More..." at bounding box center [600, 461] width 162 height 29
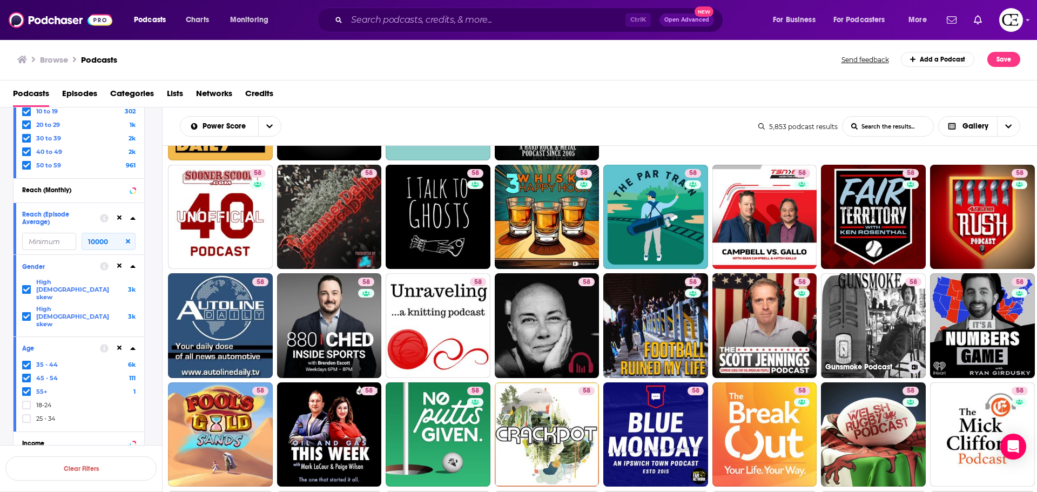
scroll to position [1459, 0]
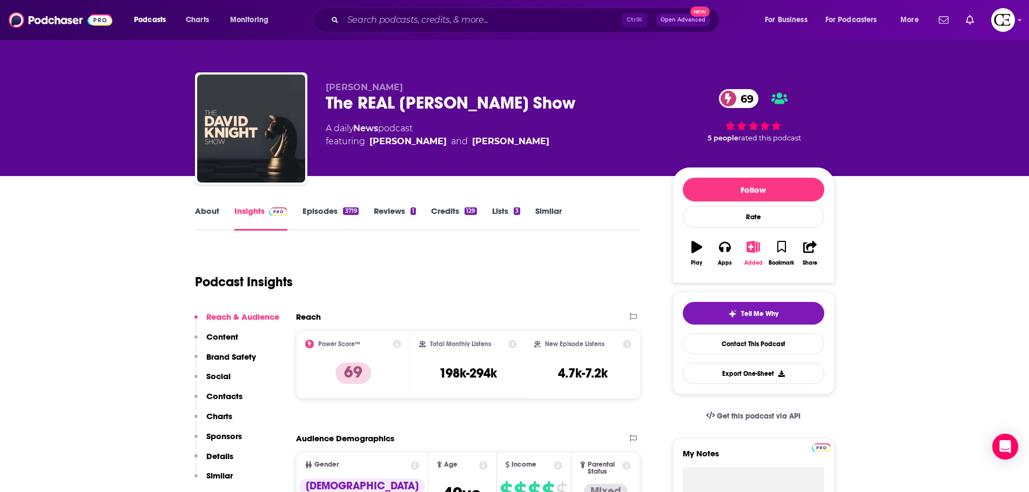
click at [753, 249] on icon "button" at bounding box center [752, 247] width 13 height 12
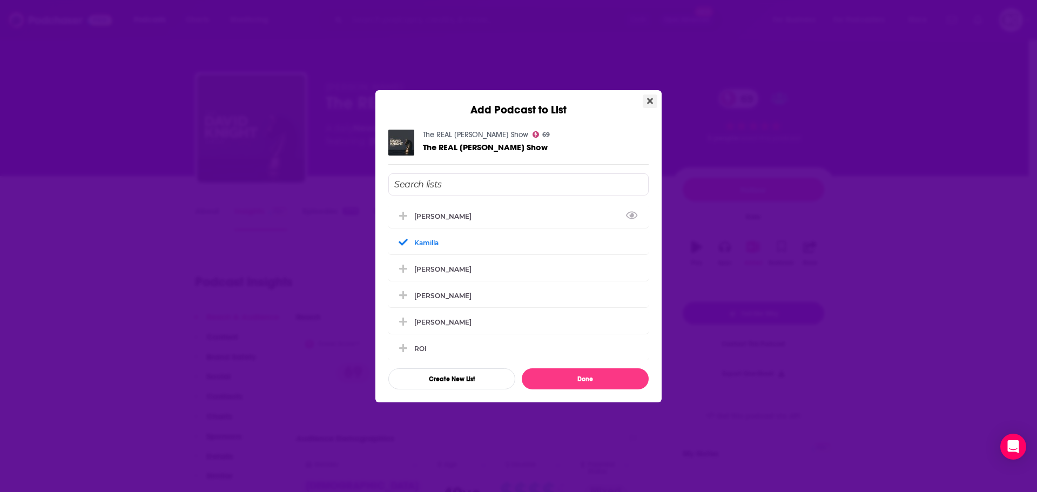
click at [650, 105] on icon "Close" at bounding box center [650, 101] width 6 height 9
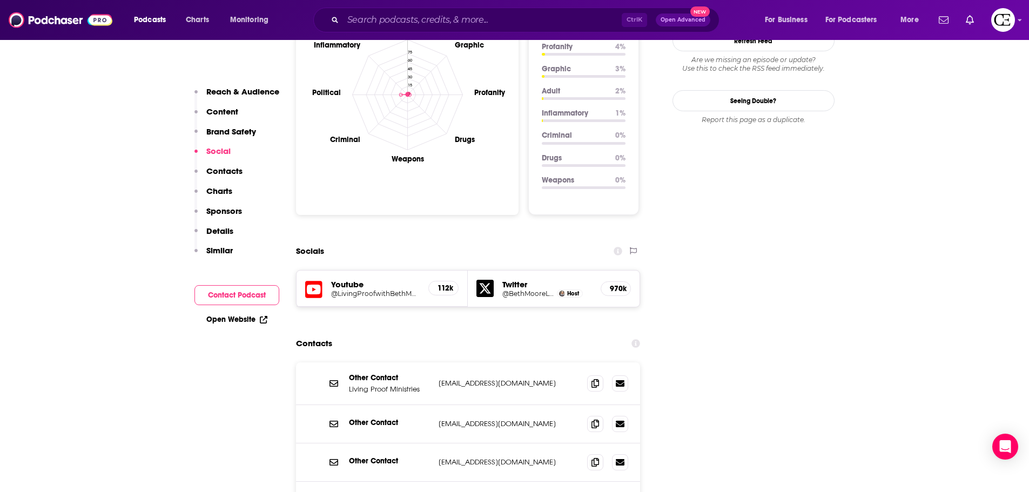
scroll to position [1134, 0]
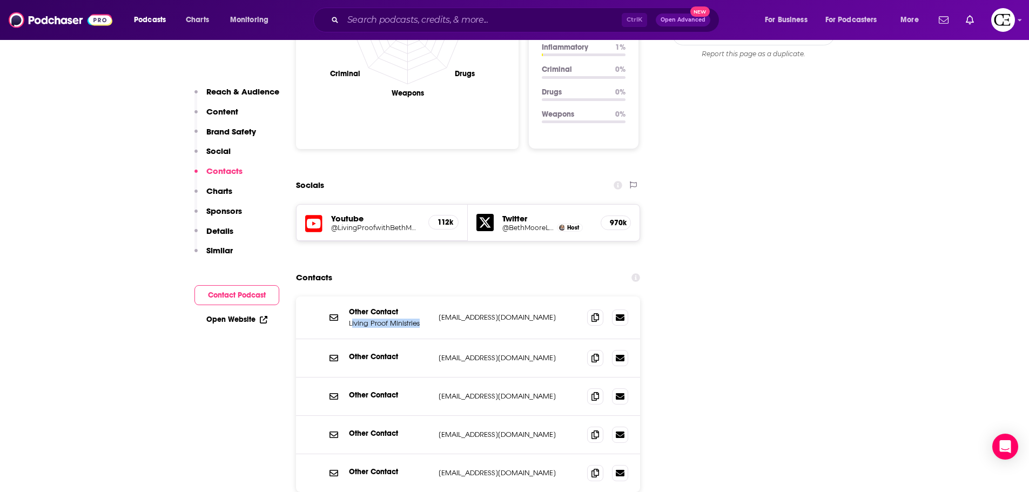
drag, startPoint x: 351, startPoint y: 233, endPoint x: 418, endPoint y: 234, distance: 67.0
click at [418, 319] on p "Living Proof Ministries" at bounding box center [389, 323] width 81 height 9
drag, startPoint x: 439, startPoint y: 226, endPoint x: 497, endPoint y: 226, distance: 57.8
click at [497, 313] on p "media@lproof.org" at bounding box center [508, 317] width 140 height 9
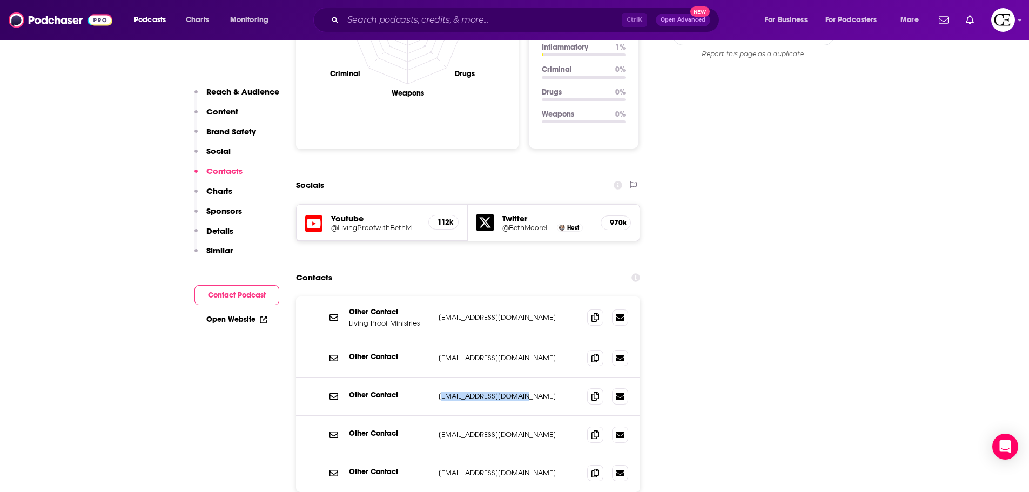
drag, startPoint x: 442, startPoint y: 305, endPoint x: 542, endPoint y: 308, distance: 99.9
click at [542, 391] on p "johneldreth@lproof.org" at bounding box center [508, 395] width 140 height 9
drag, startPoint x: 436, startPoint y: 347, endPoint x: 482, endPoint y: 338, distance: 47.2
click at [482, 416] on div "Other Contact siesta@lproof.org siesta@lproof.org" at bounding box center [468, 435] width 344 height 38
drag, startPoint x: 438, startPoint y: 230, endPoint x: 504, endPoint y: 231, distance: 65.9
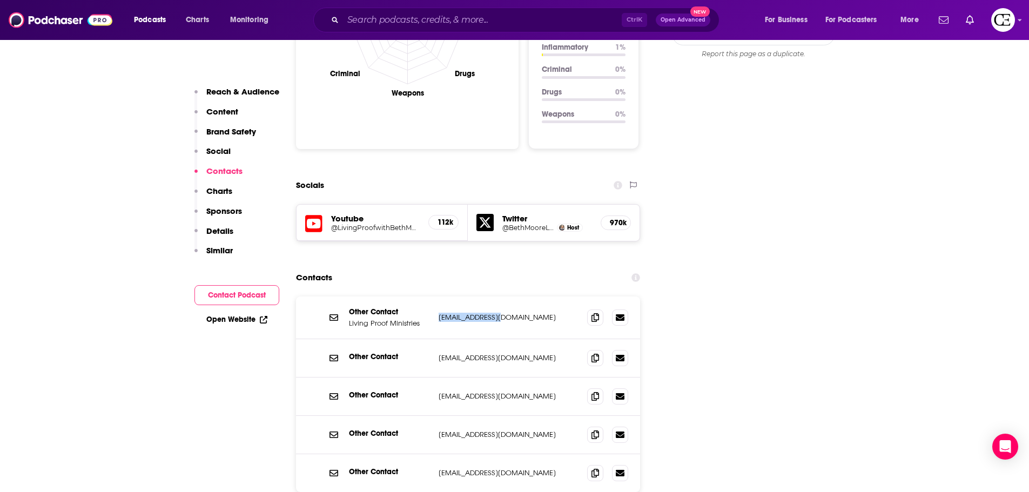
click at [504, 296] on div "Other Contact Living Proof Ministries media@lproof.org media@lproof.org" at bounding box center [468, 317] width 344 height 43
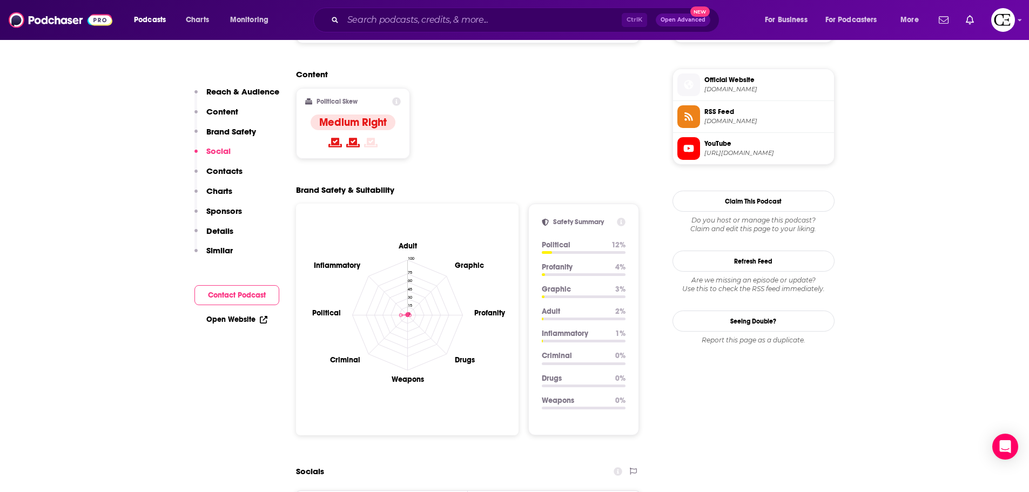
scroll to position [702, 0]
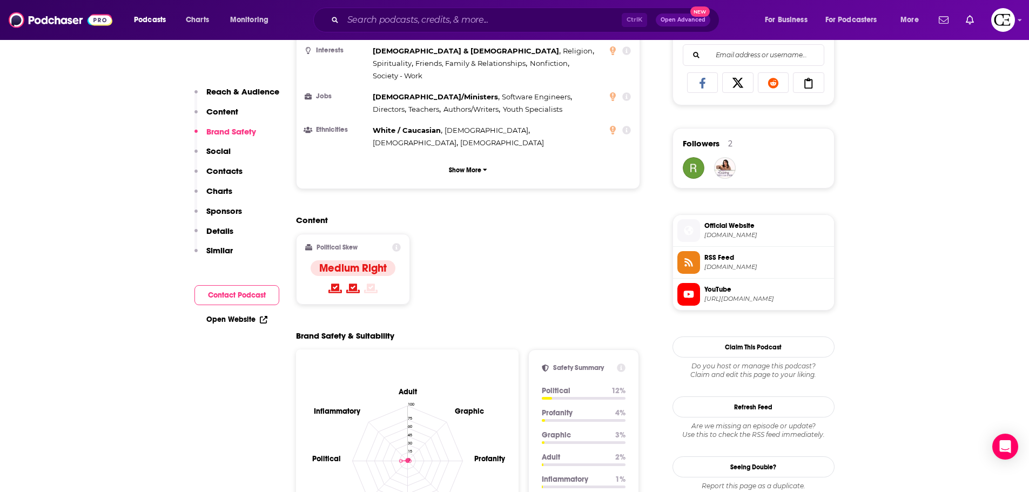
click at [728, 293] on span "YouTube" at bounding box center [766, 290] width 125 height 10
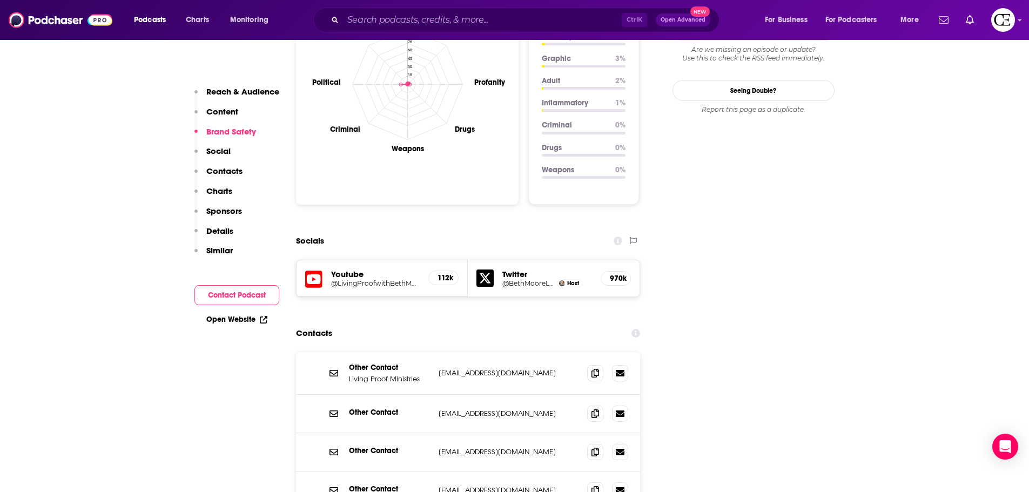
scroll to position [1080, 0]
drag, startPoint x: 439, startPoint y: 280, endPoint x: 518, endPoint y: 288, distance: 78.7
click at [518, 350] on div "Other Contact Living Proof Ministries media@lproof.org media@lproof.org" at bounding box center [468, 371] width 344 height 43
click at [495, 350] on div "Other Contact Living Proof Ministries media@lproof.org media@lproof.org" at bounding box center [468, 371] width 344 height 43
drag, startPoint x: 431, startPoint y: 278, endPoint x: 504, endPoint y: 282, distance: 73.5
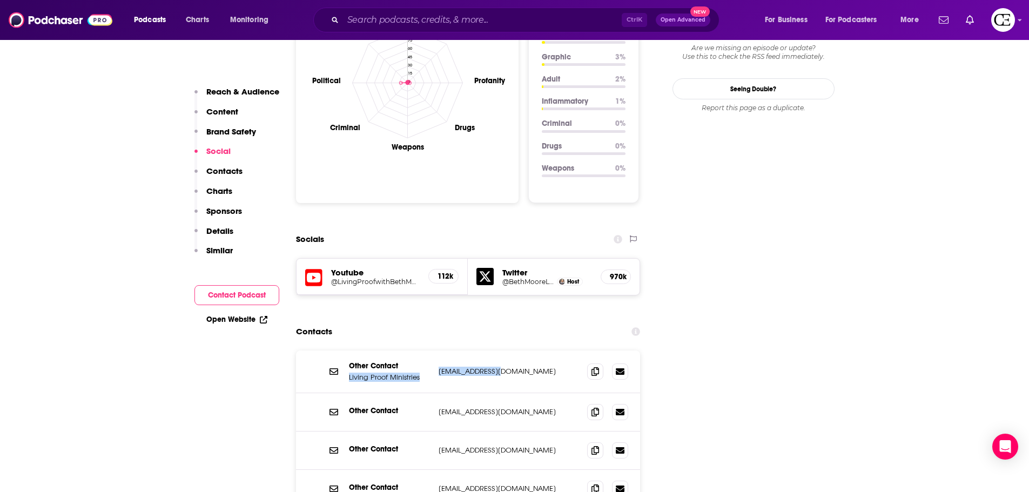
click at [503, 350] on div "Other Contact Living Proof Ministries media@lproof.org media@lproof.org" at bounding box center [468, 371] width 344 height 43
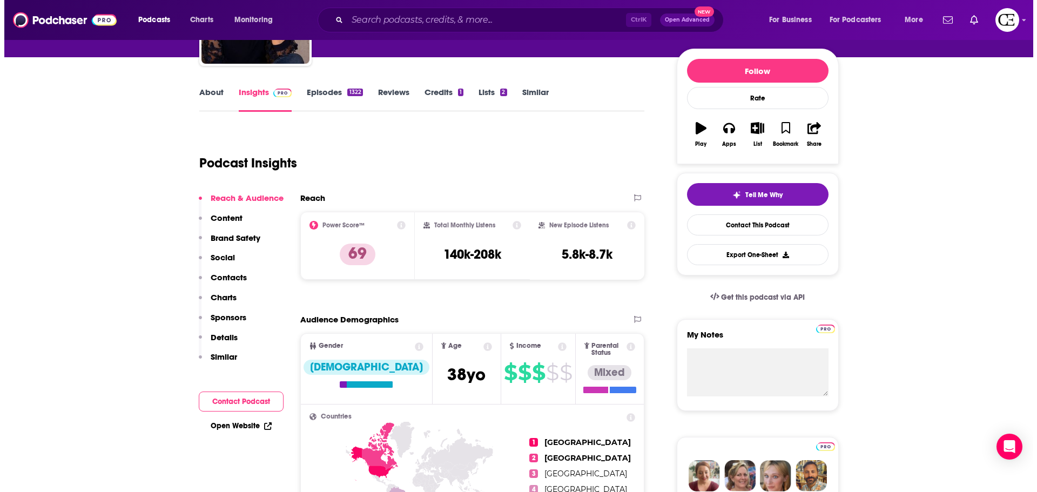
scroll to position [0, 0]
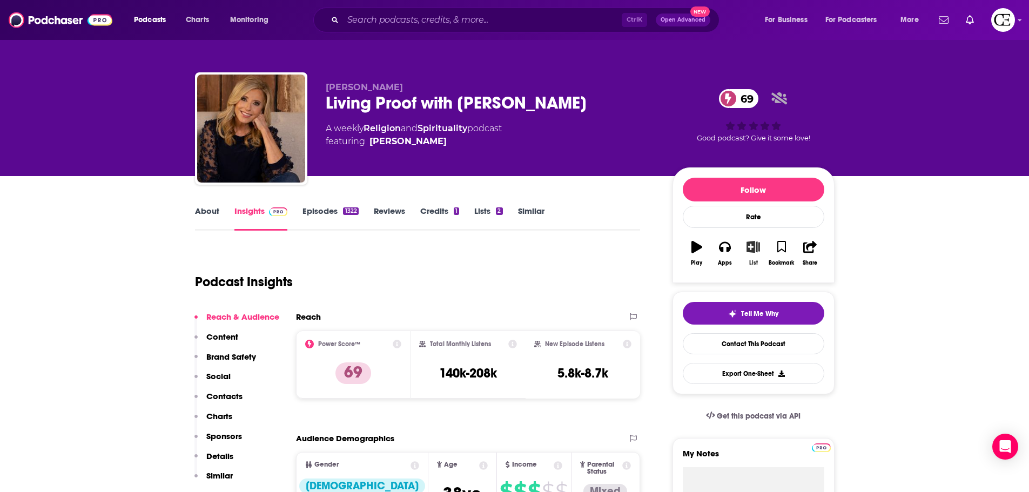
click at [756, 247] on icon "button" at bounding box center [752, 247] width 13 height 12
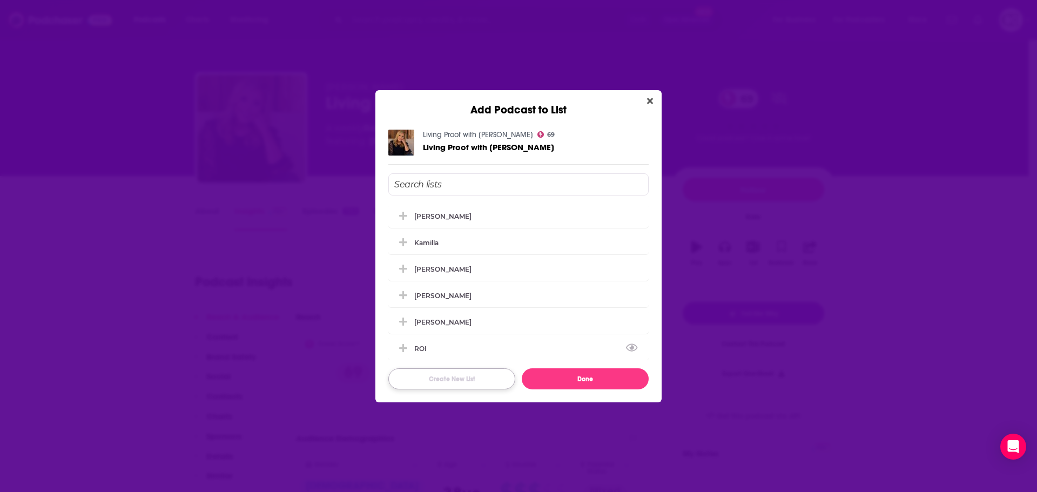
click at [470, 381] on button "Create New List" at bounding box center [451, 378] width 127 height 21
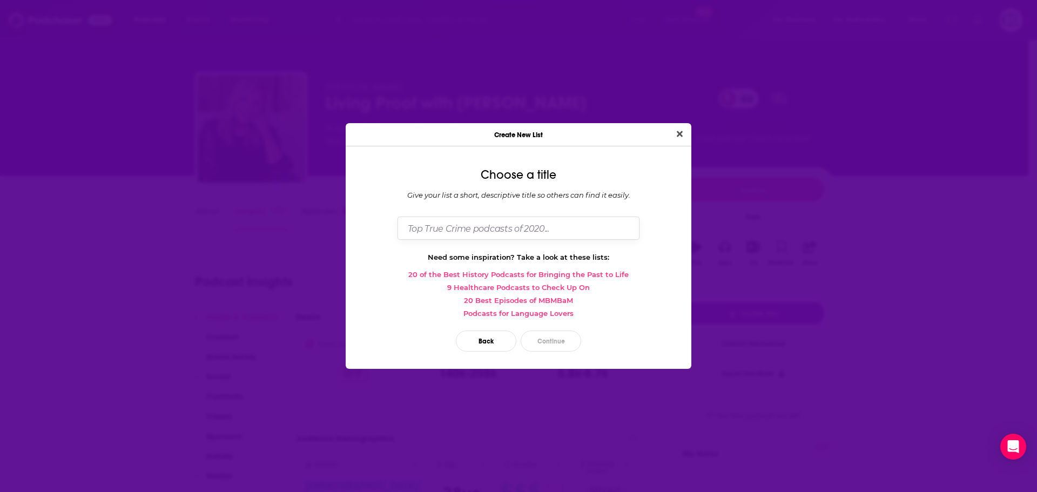
click at [511, 237] on input "Dialog" at bounding box center [518, 228] width 242 height 23
type input "Abby"
click at [563, 337] on button "Continue" at bounding box center [550, 340] width 60 height 21
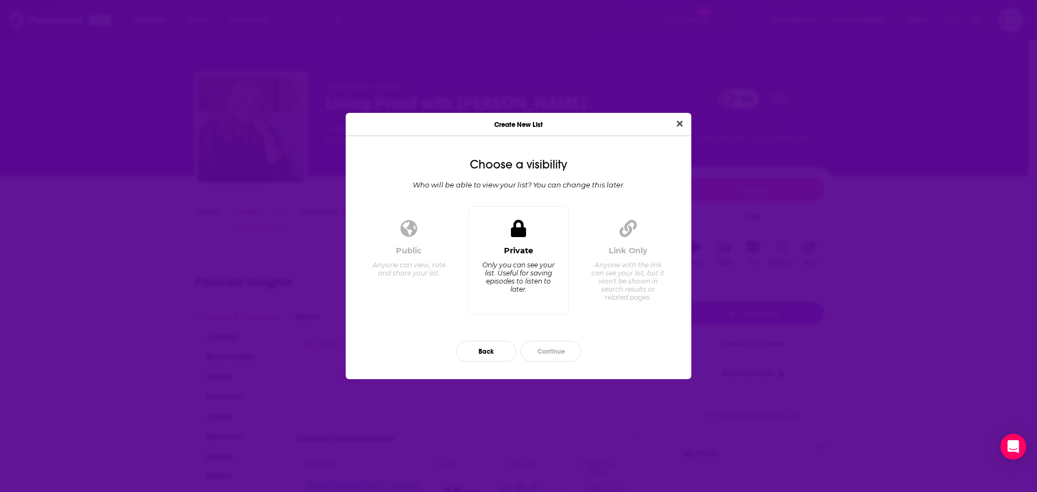
click at [529, 244] on div "Private Only you can see your list. Useful for saving episodes to listen to lat…" at bounding box center [518, 260] width 101 height 109
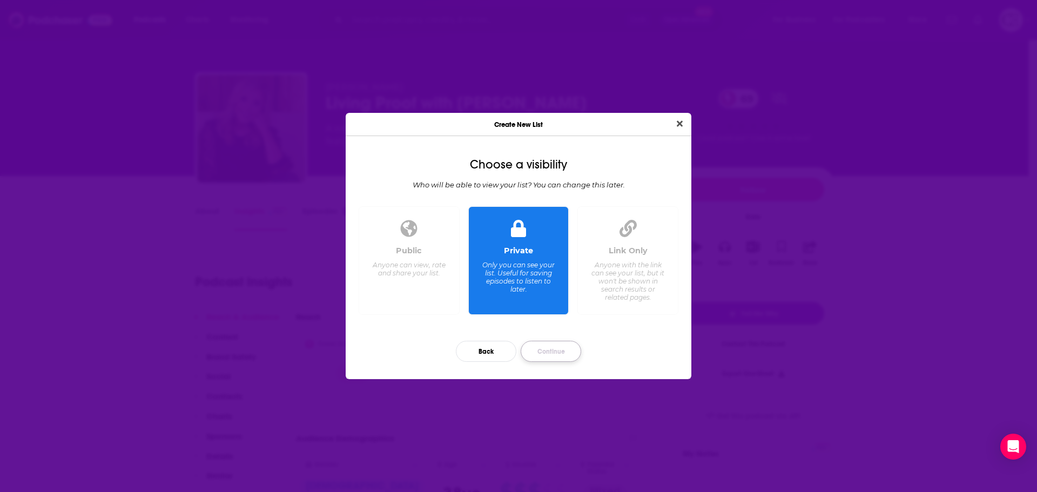
click at [546, 349] on button "Continue" at bounding box center [550, 351] width 60 height 21
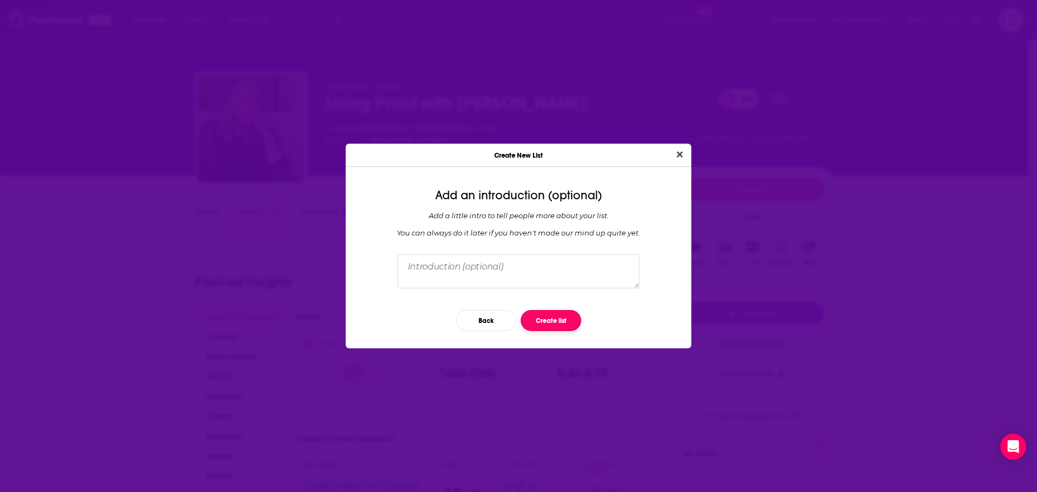
click at [563, 319] on button "Create list" at bounding box center [550, 320] width 60 height 21
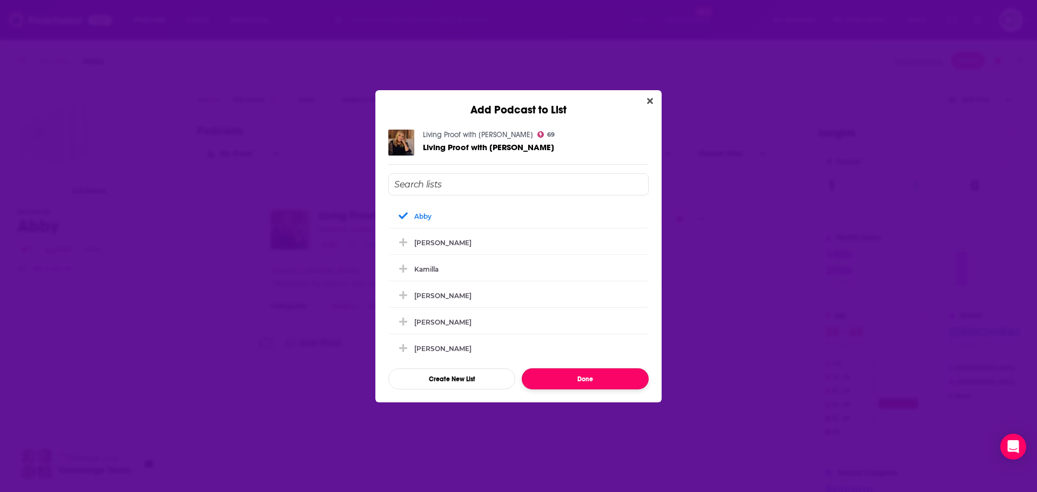
click at [589, 376] on button "Done" at bounding box center [585, 378] width 127 height 21
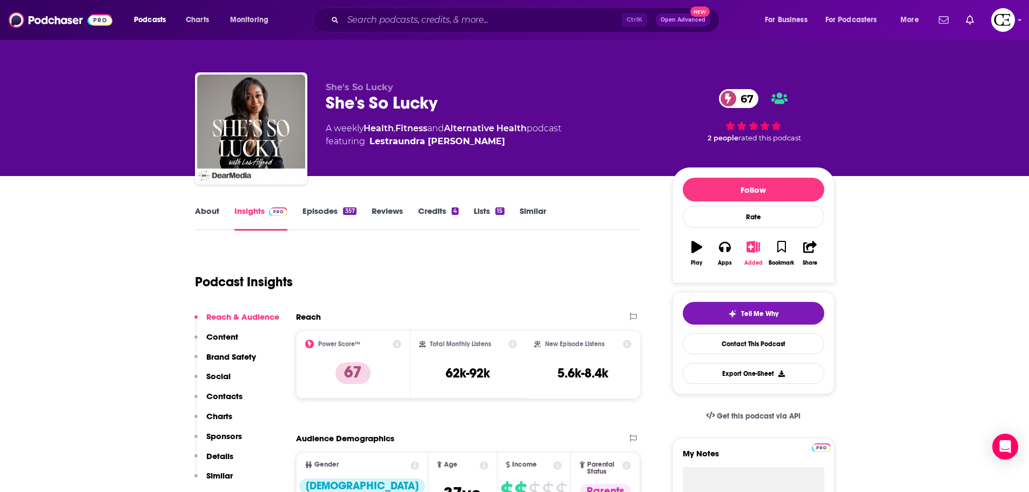
click at [757, 246] on icon "button" at bounding box center [752, 247] width 13 height 12
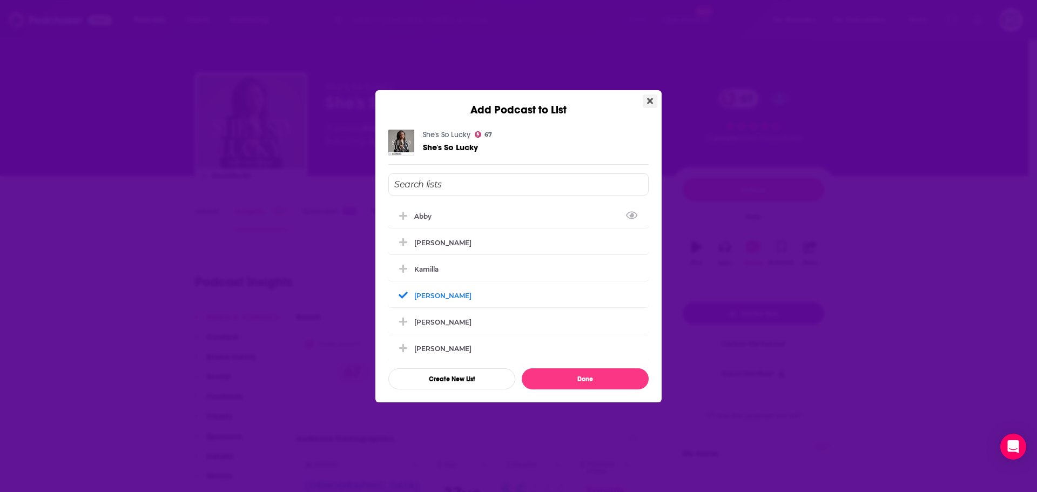
click at [648, 101] on icon "Close" at bounding box center [650, 101] width 6 height 6
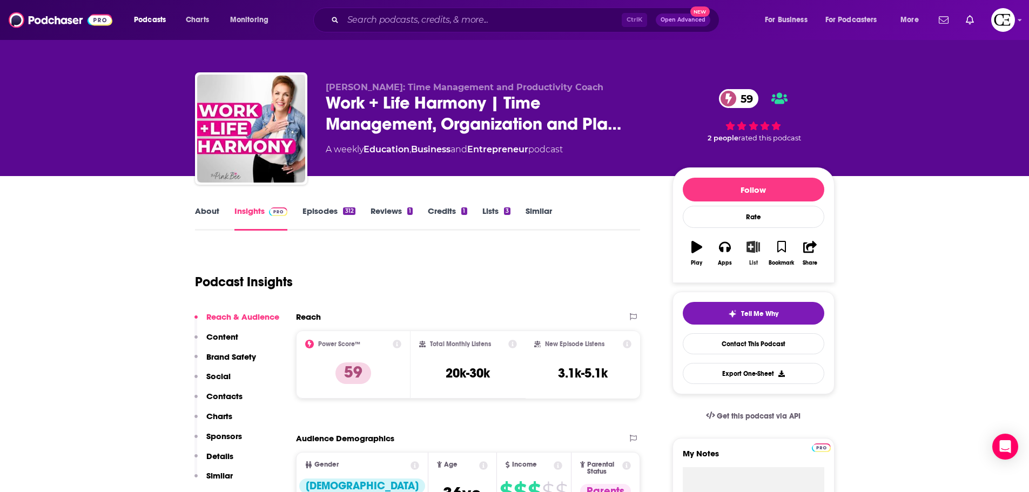
click at [753, 246] on icon "button" at bounding box center [752, 247] width 13 height 12
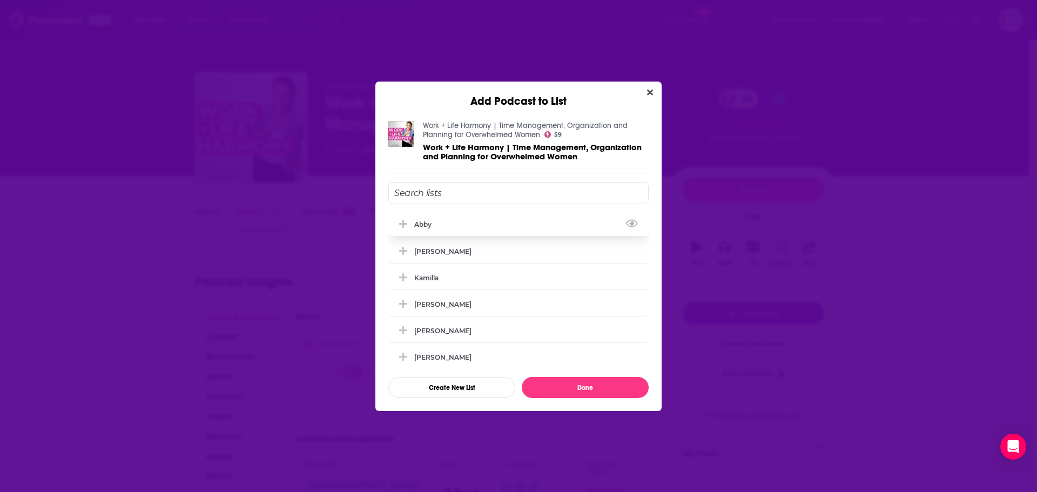
click at [450, 229] on div "Abby" at bounding box center [518, 224] width 260 height 24
click at [608, 389] on button "Done" at bounding box center [585, 387] width 127 height 21
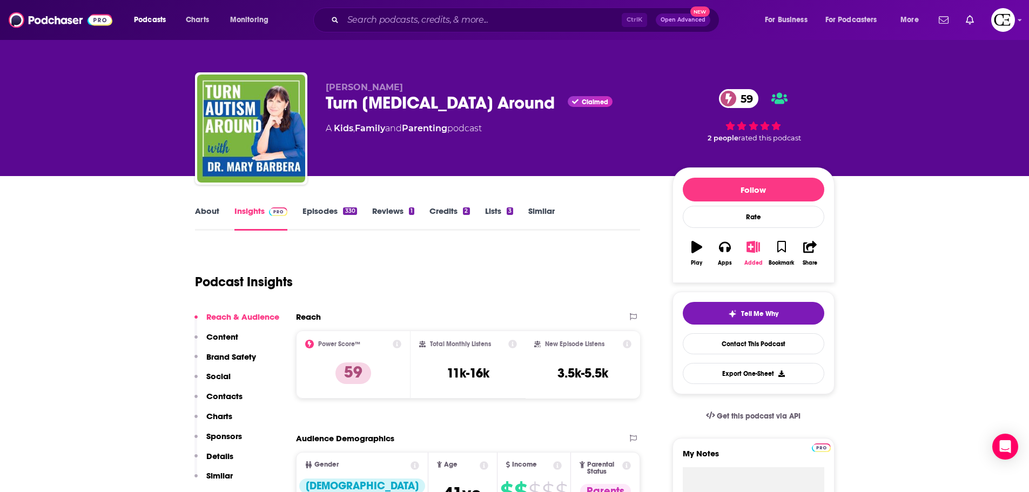
click at [756, 248] on icon "button" at bounding box center [752, 247] width 13 height 12
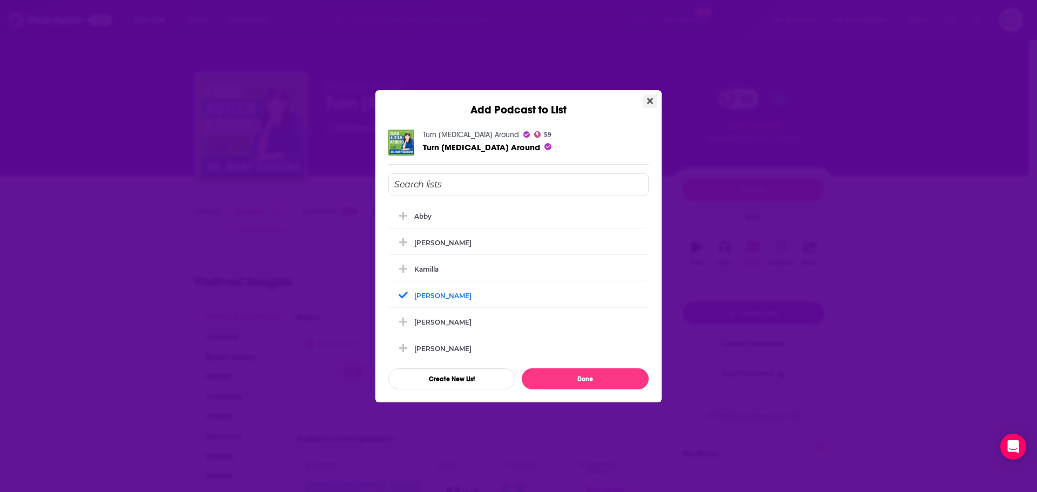
click at [647, 99] on icon "Close" at bounding box center [650, 101] width 6 height 6
